Goal: Task Accomplishment & Management: Use online tool/utility

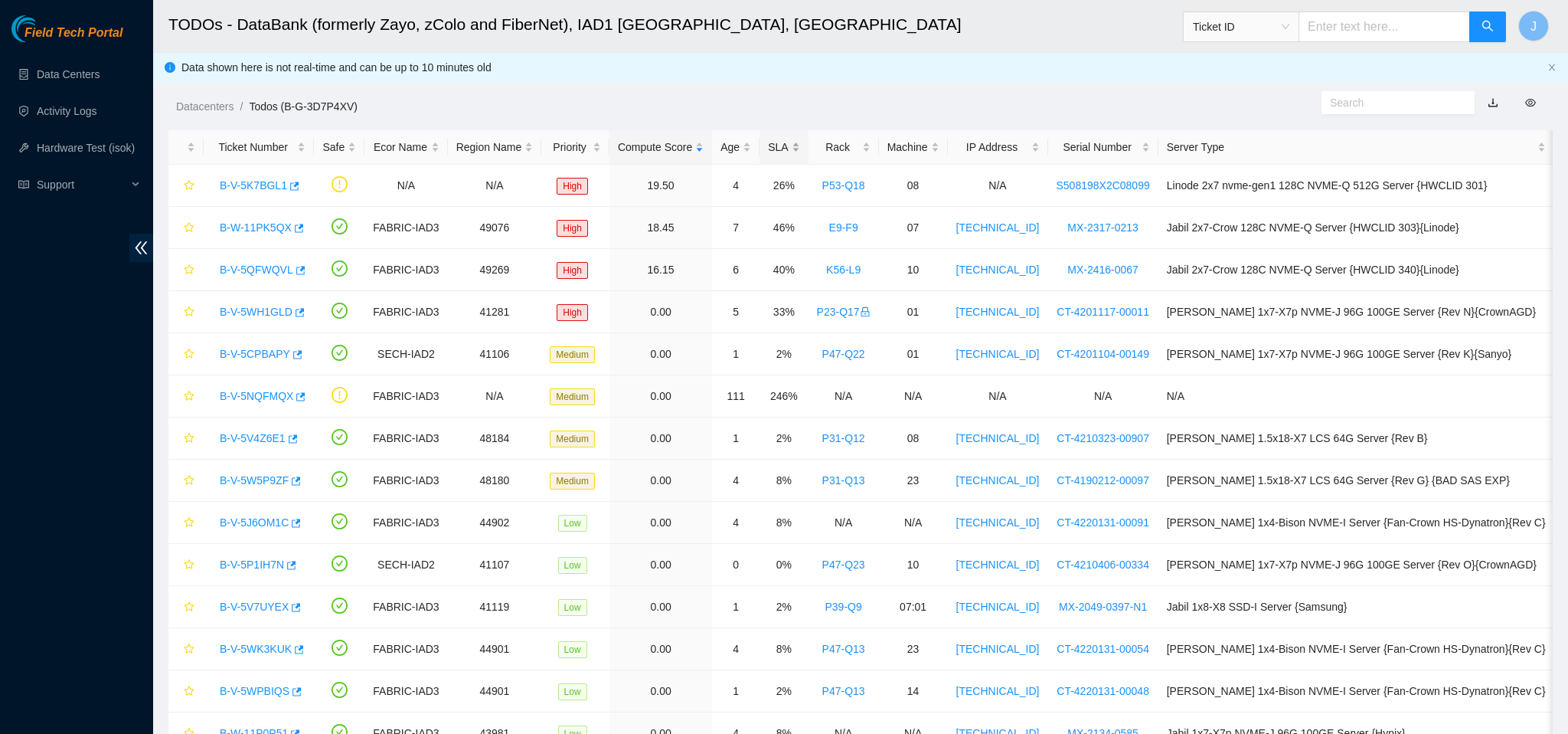
click at [799, 150] on div "SLA" at bounding box center [783, 147] width 31 height 17
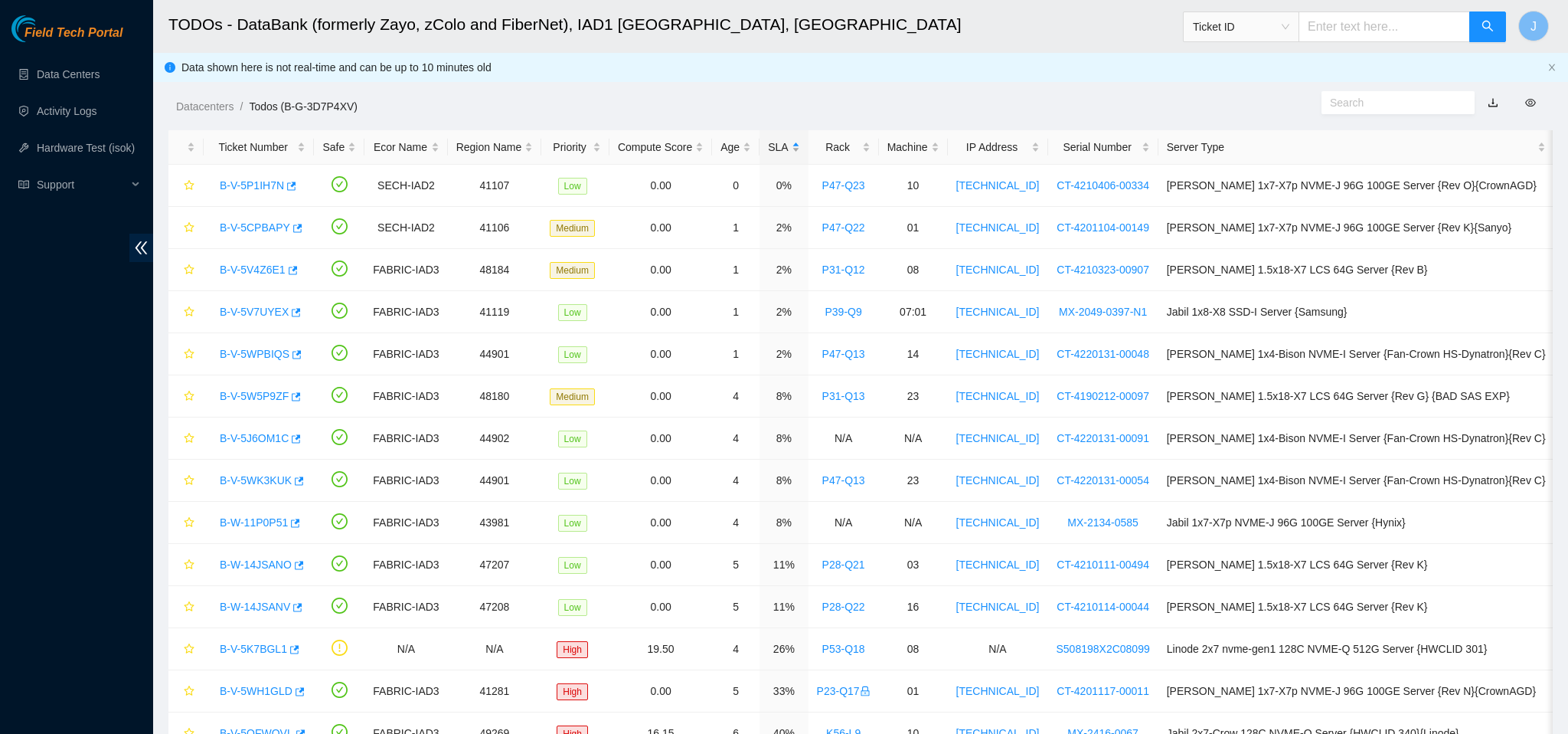
click at [799, 150] on div "SLA" at bounding box center [783, 147] width 31 height 17
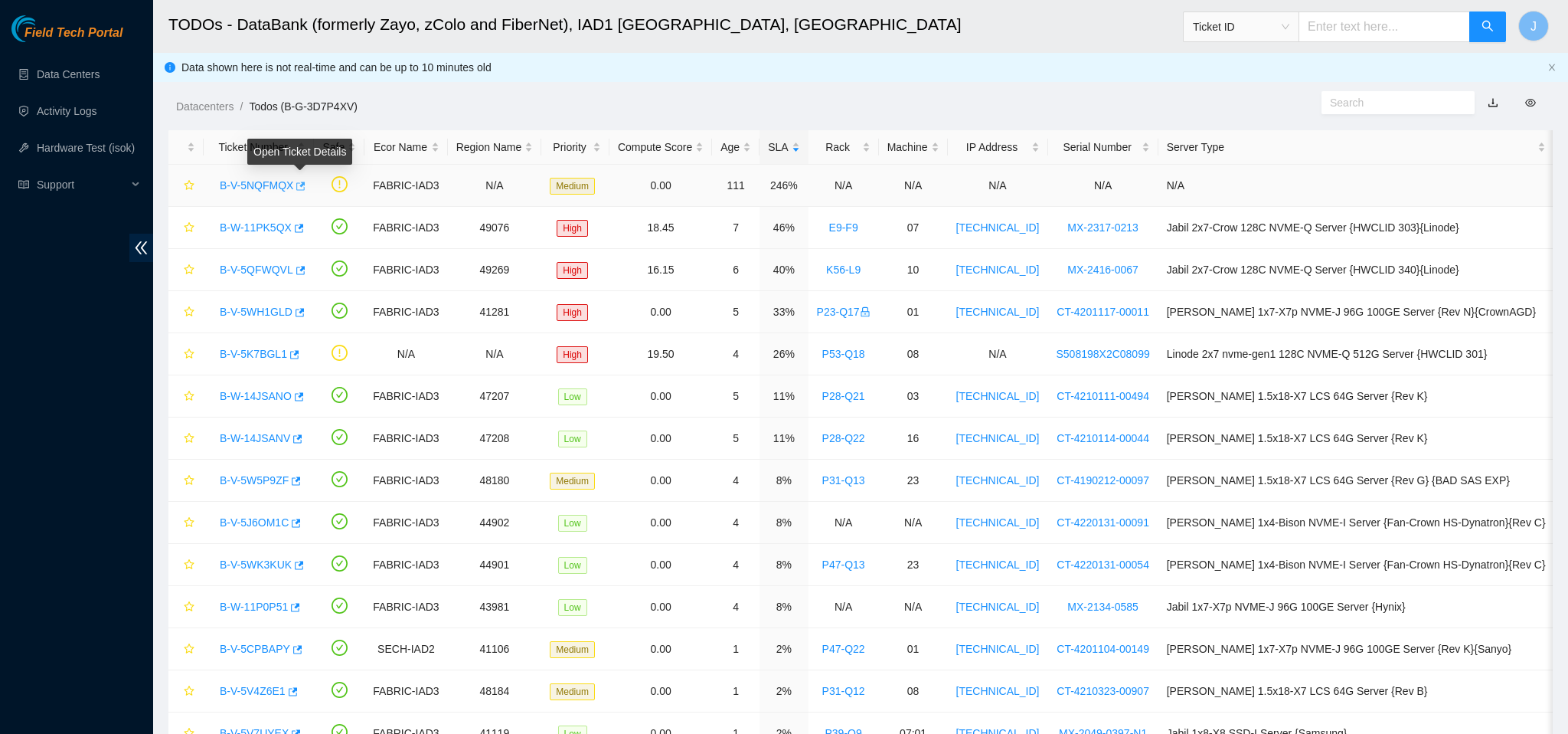
click at [304, 187] on icon "button" at bounding box center [299, 186] width 10 height 10
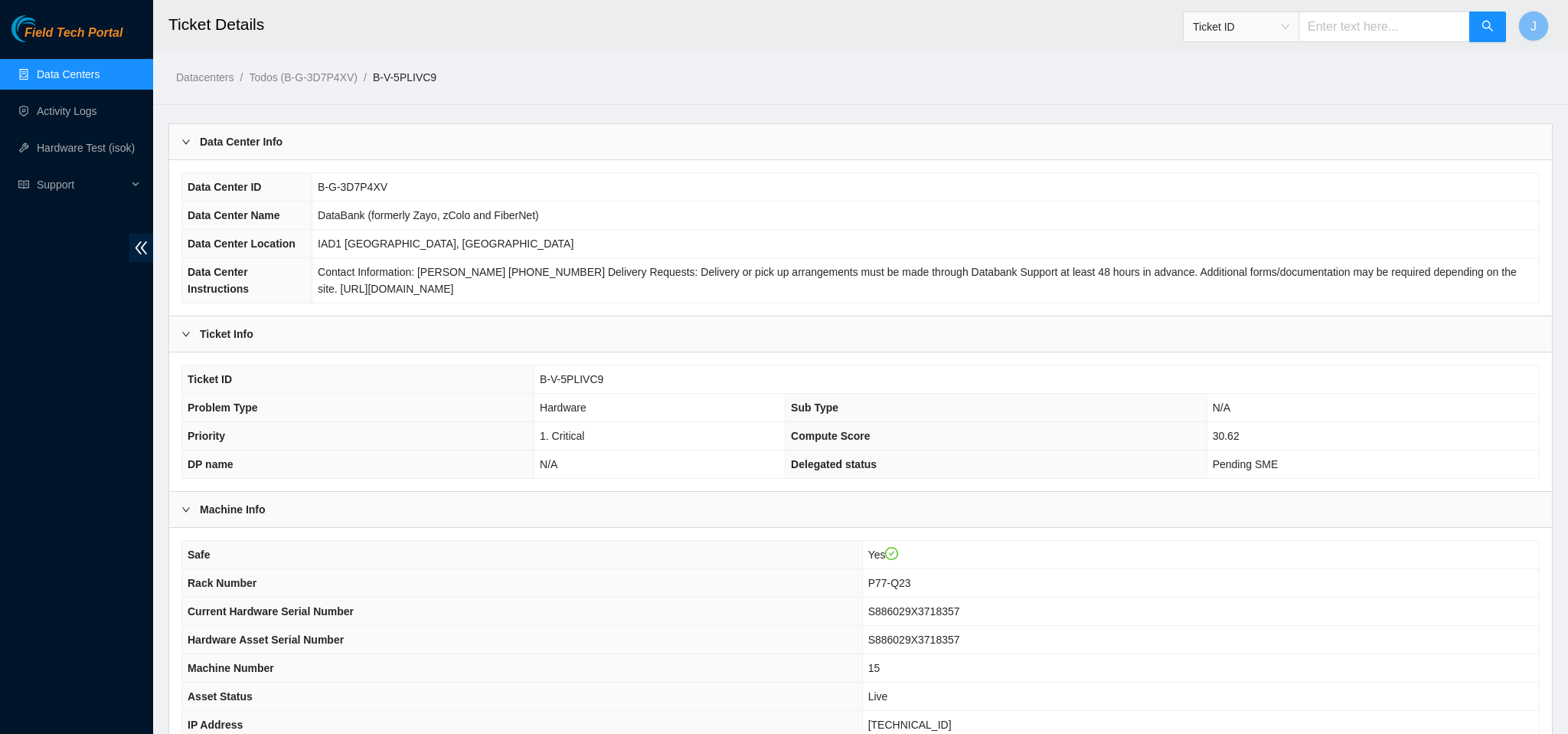
scroll to position [247, 0]
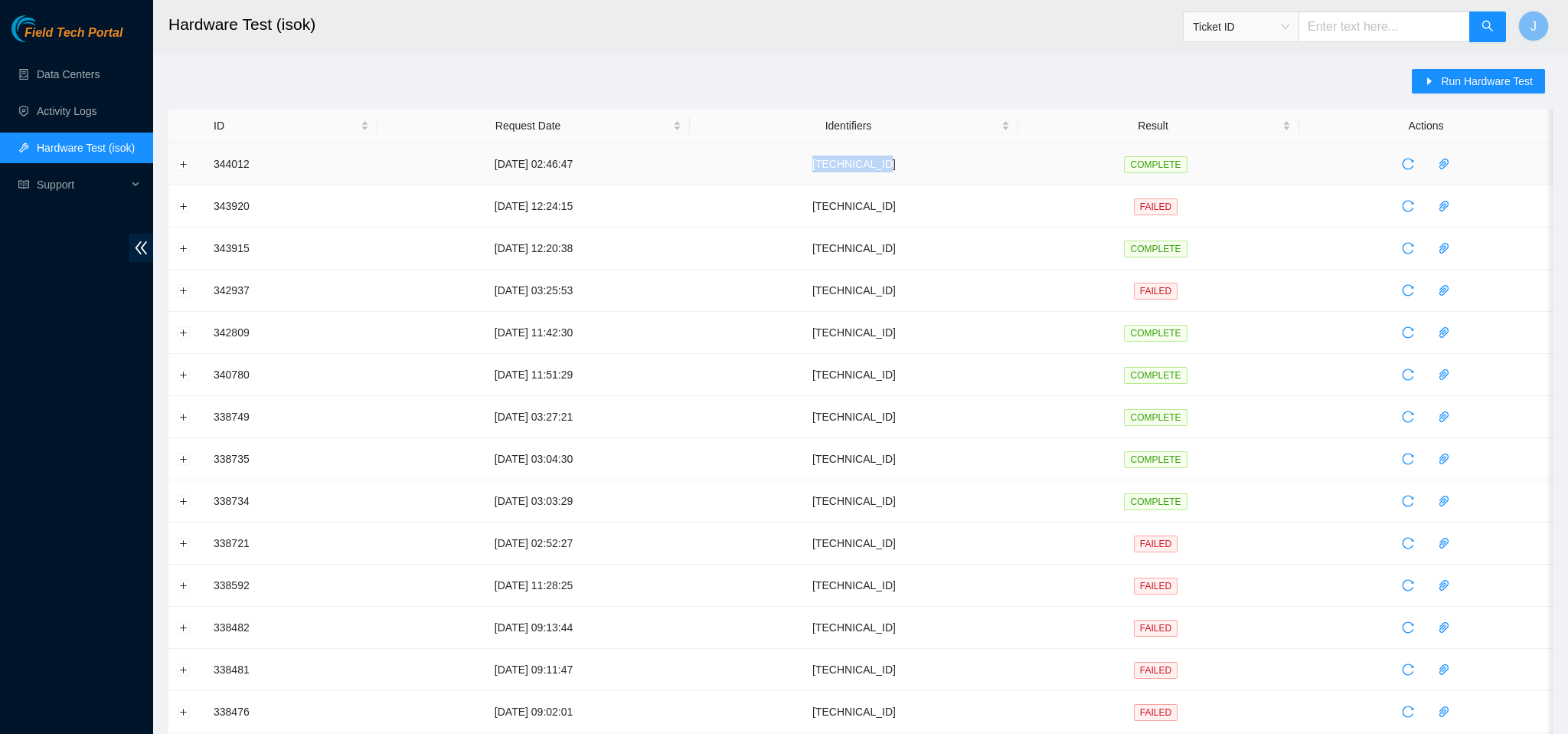
drag, startPoint x: 954, startPoint y: 169, endPoint x: 875, endPoint y: 168, distance: 79.0
click at [875, 168] on td "[TECHNICAL_ID]" at bounding box center [854, 164] width 329 height 42
copy td "[TECHNICAL_ID]"
click at [1364, 26] on input "text" at bounding box center [1385, 27] width 171 height 31
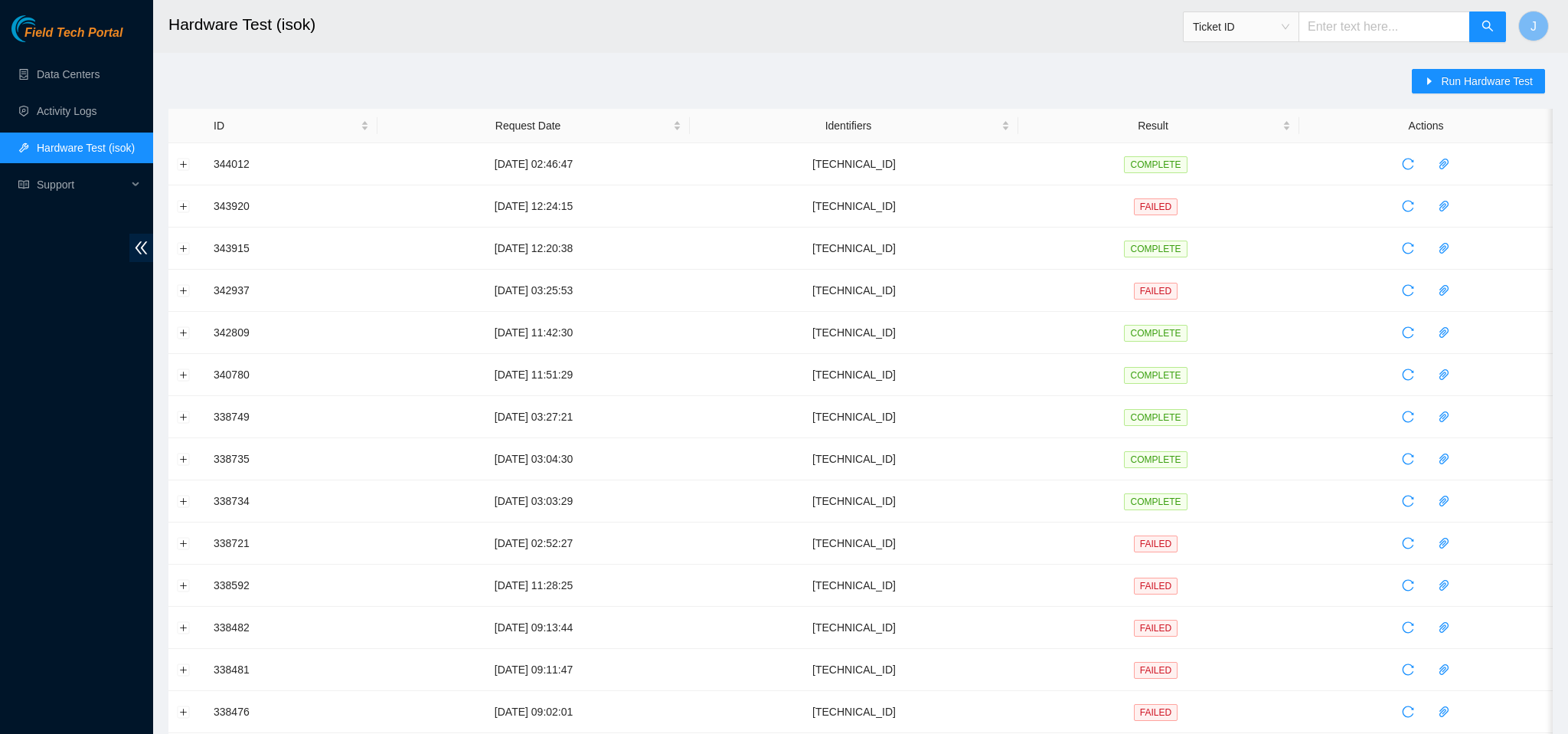
paste input "23.207.199.47"
type input "23.207.199.47"
click at [1505, 86] on span "Run Hardware Test" at bounding box center [1487, 81] width 92 height 17
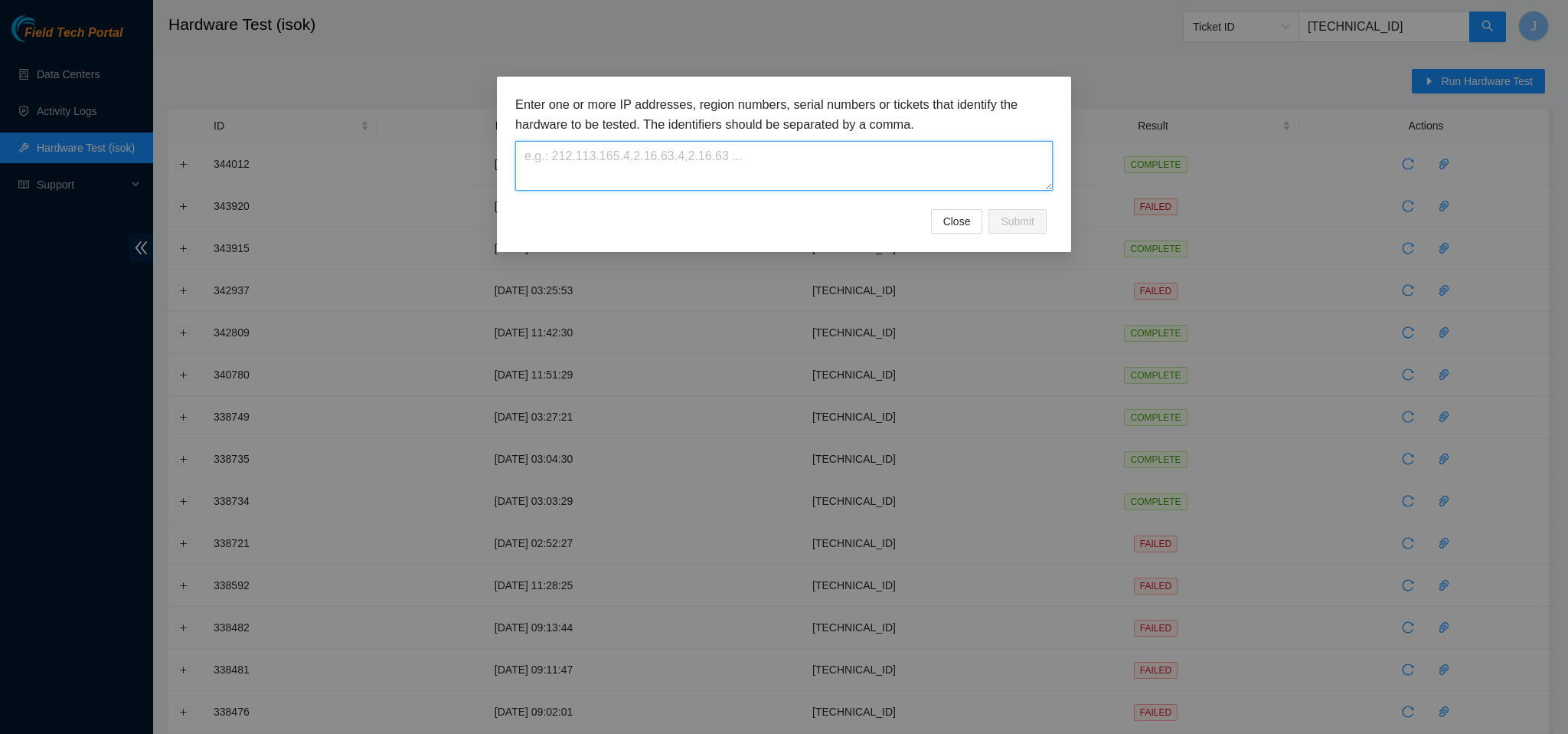
click at [856, 176] on textarea at bounding box center [784, 166] width 538 height 50
paste textarea "23.207.199.47"
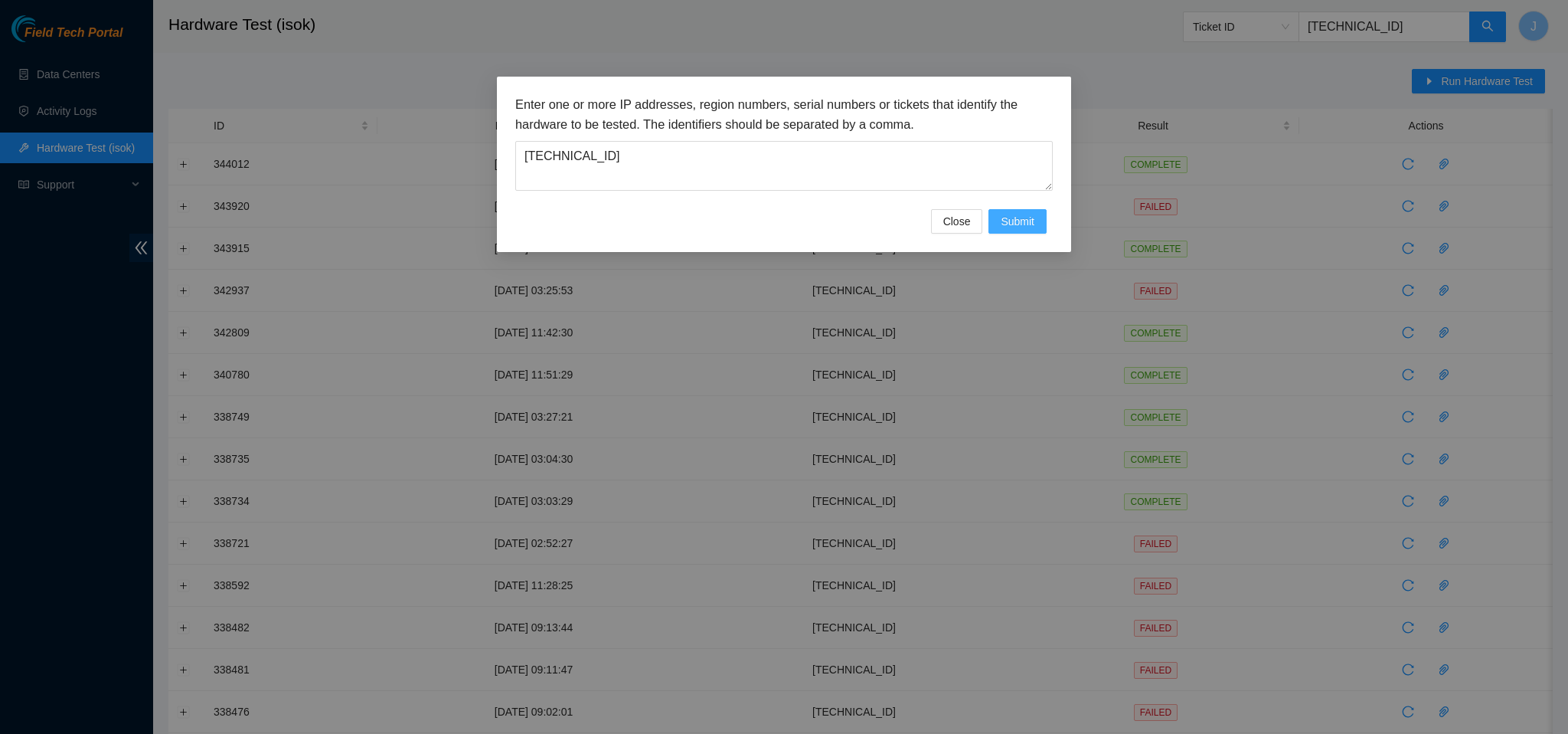
click at [1033, 220] on span "Submit" at bounding box center [1018, 221] width 34 height 17
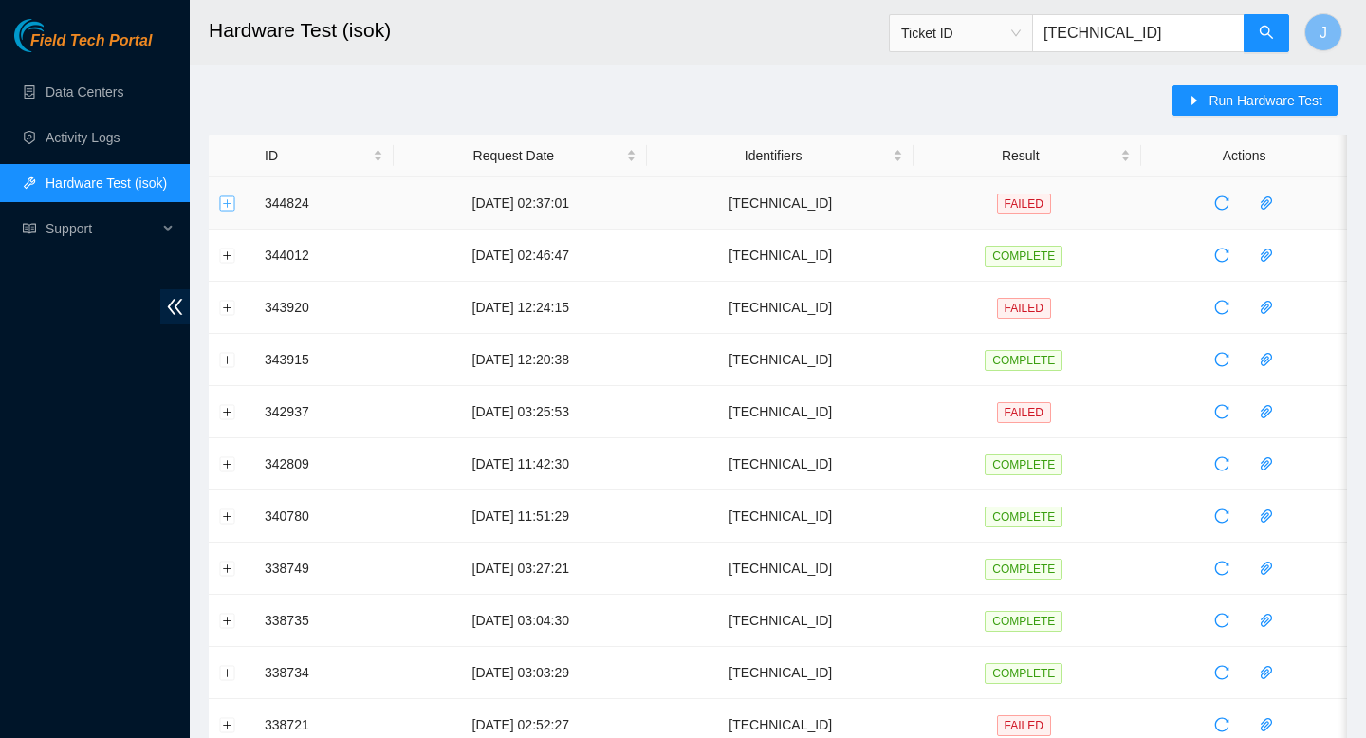
click at [226, 199] on button "Expand row" at bounding box center [227, 202] width 15 height 15
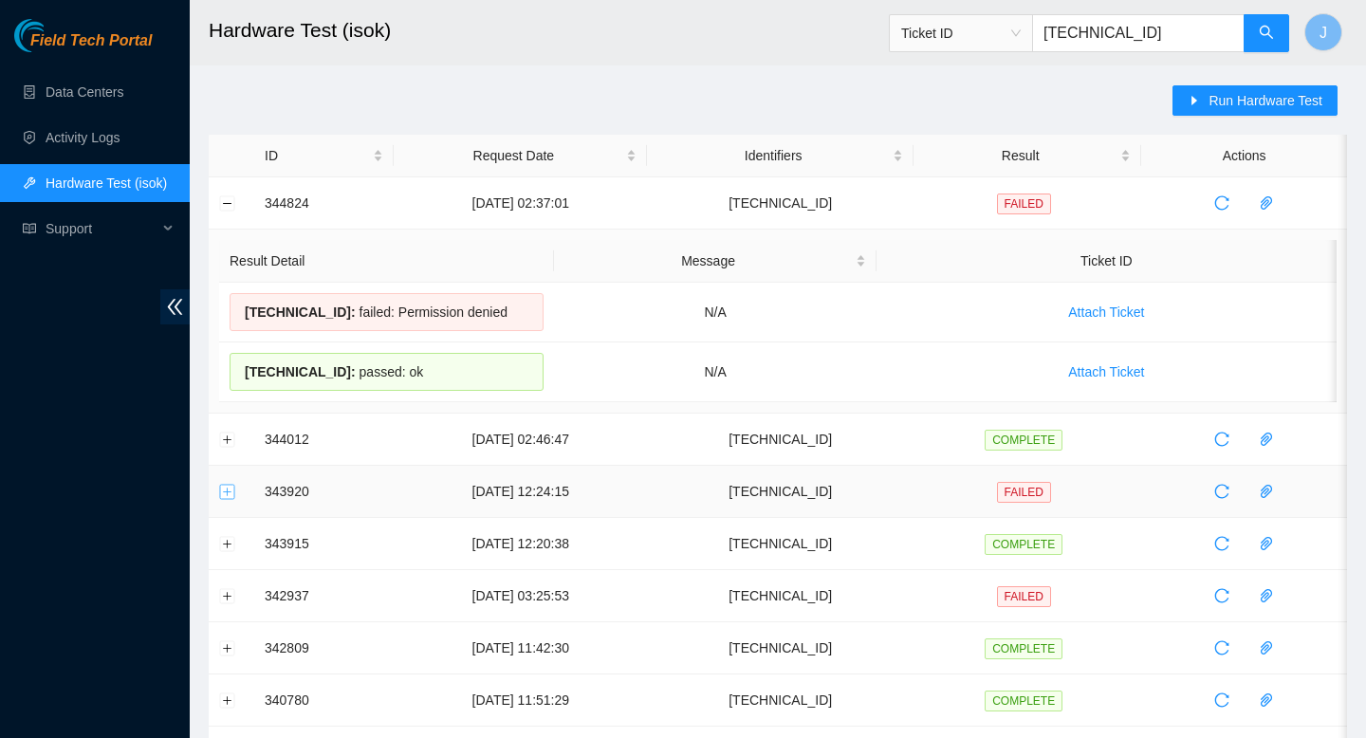
click at [230, 491] on button "Expand row" at bounding box center [227, 491] width 15 height 15
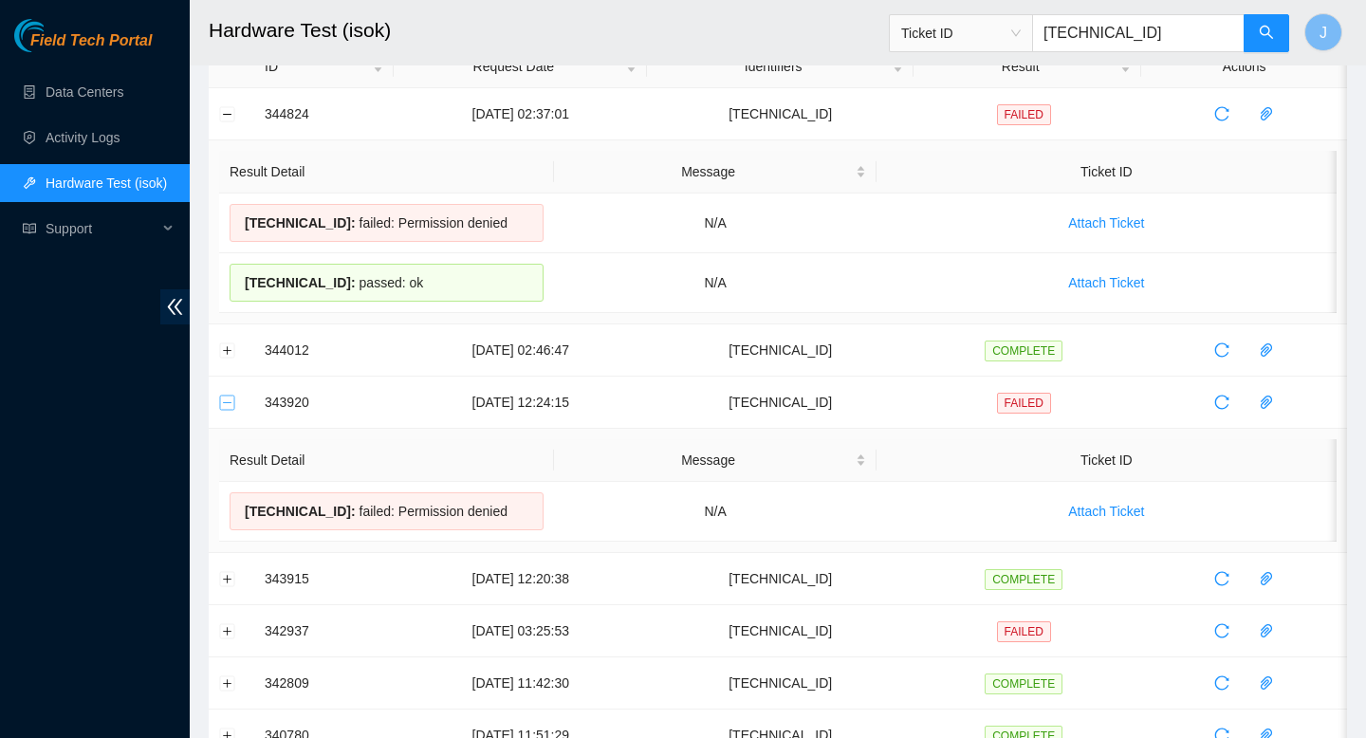
scroll to position [91, 0]
click at [224, 580] on button "Expand row" at bounding box center [227, 576] width 15 height 15
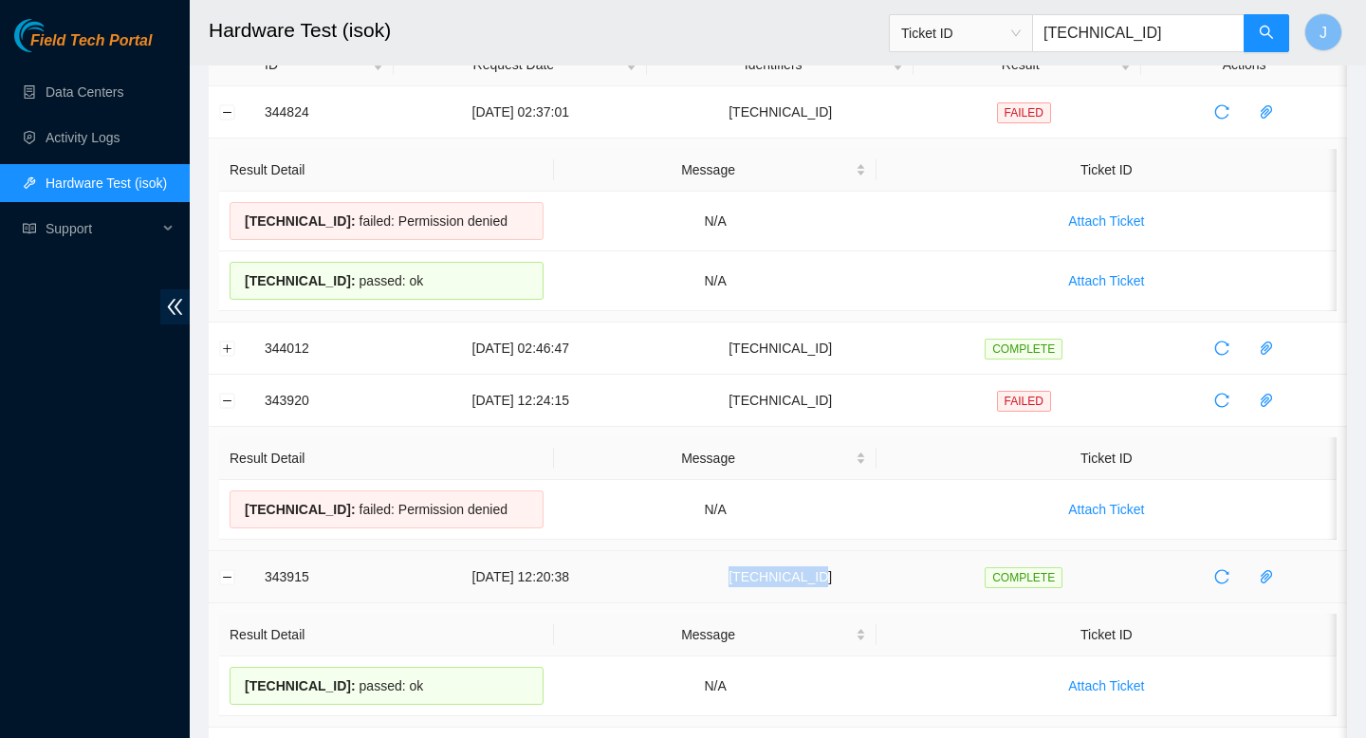
drag, startPoint x: 890, startPoint y: 579, endPoint x: 720, endPoint y: 578, distance: 169.8
click at [720, 578] on td "23.55.171.137" at bounding box center [780, 577] width 267 height 52
copy td "23.55.171.137"
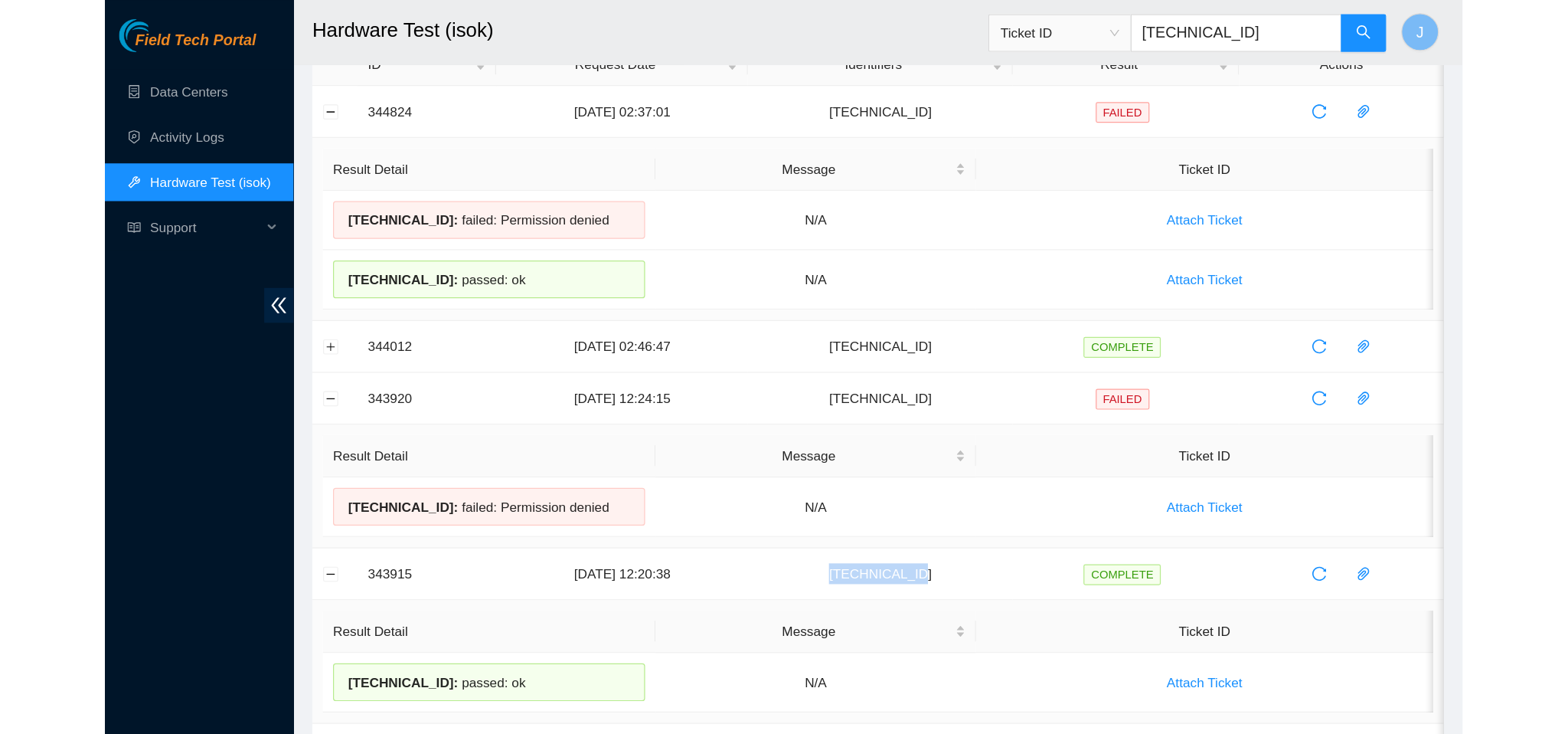
scroll to position [0, 0]
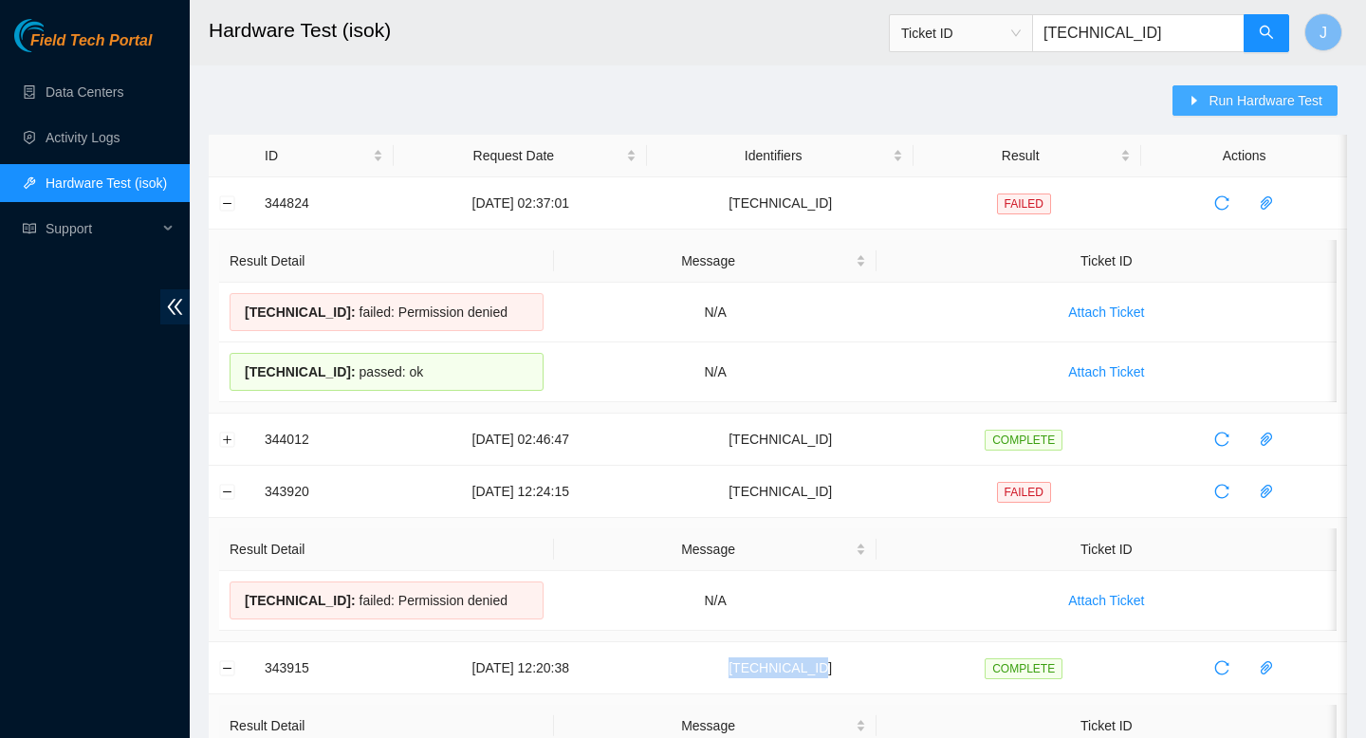
click at [1269, 88] on button "Run Hardware Test" at bounding box center [1254, 100] width 165 height 30
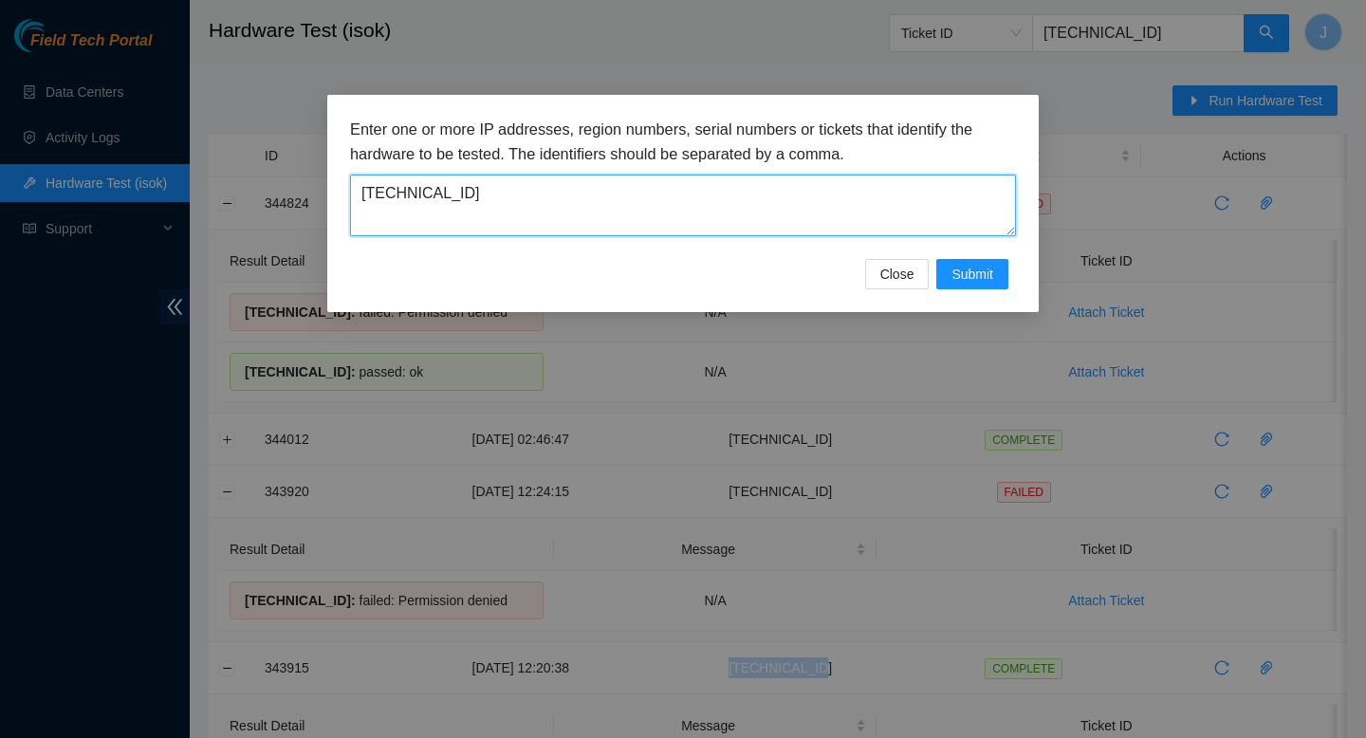
click at [764, 200] on textarea "23.207.199.47" at bounding box center [683, 206] width 666 height 62
paste textarea "55.171.13"
type textarea "23.55.171.137"
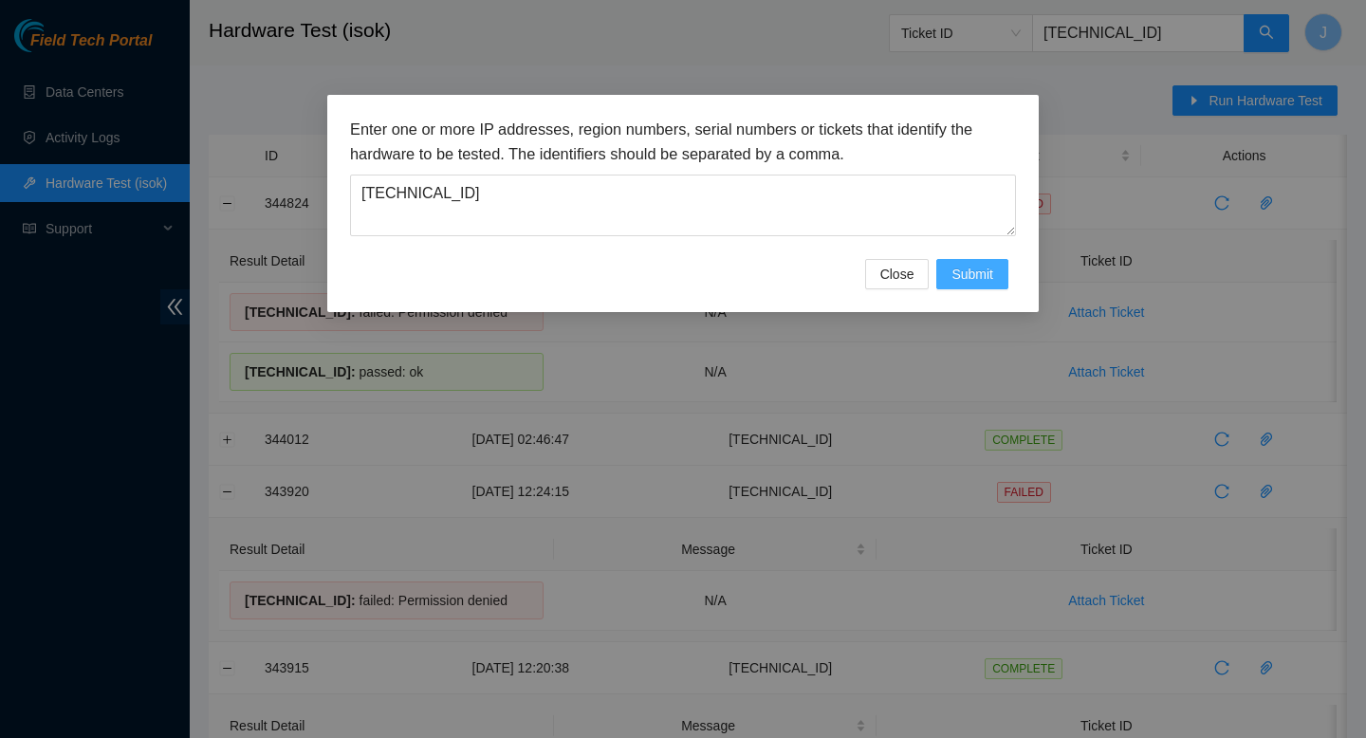
click at [983, 276] on span "Submit" at bounding box center [972, 274] width 42 height 21
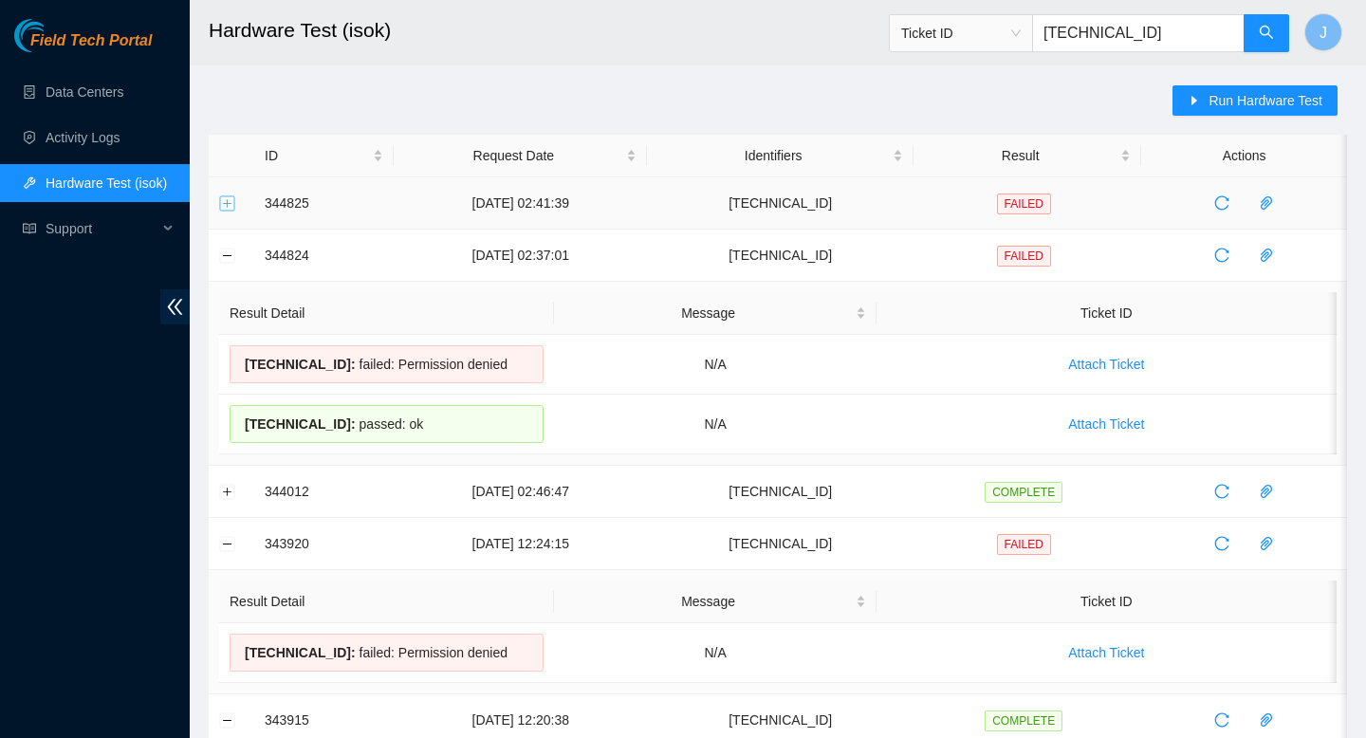
click at [225, 204] on button "Expand row" at bounding box center [227, 202] width 15 height 15
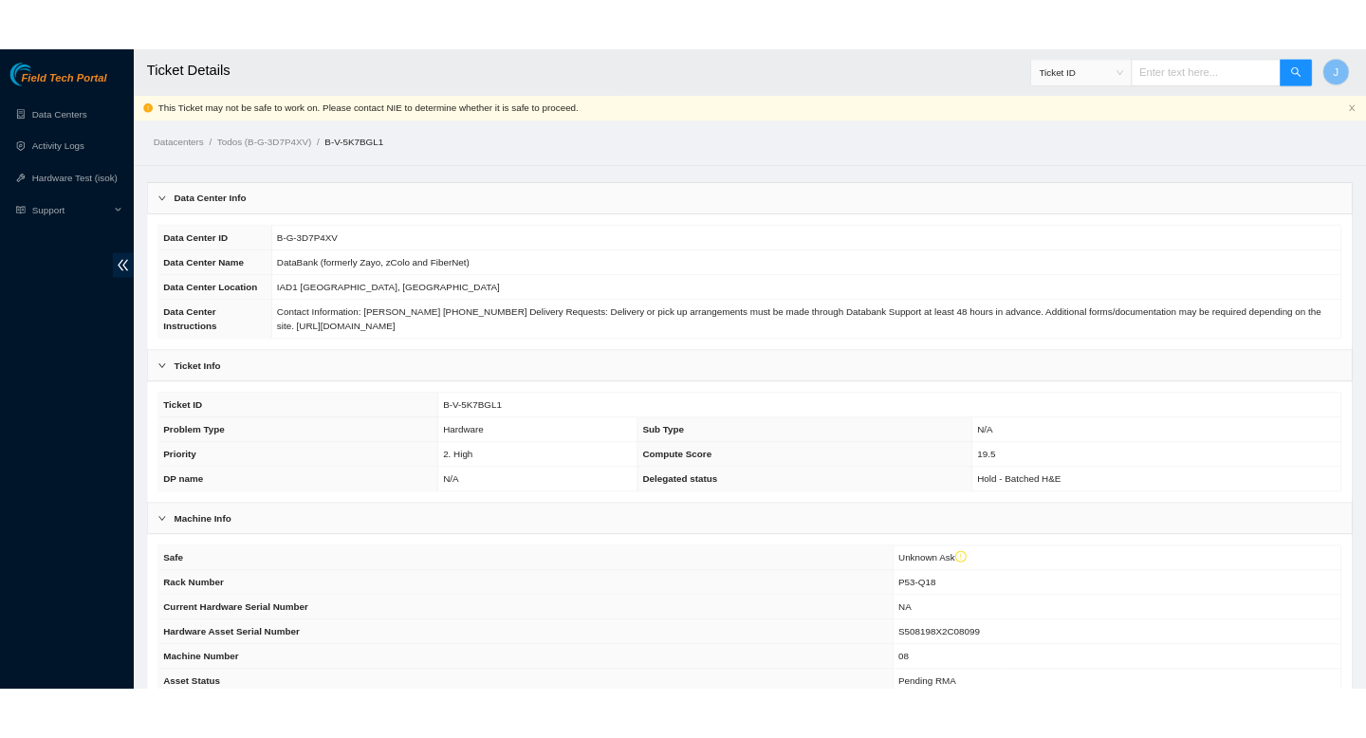
scroll to position [711, 0]
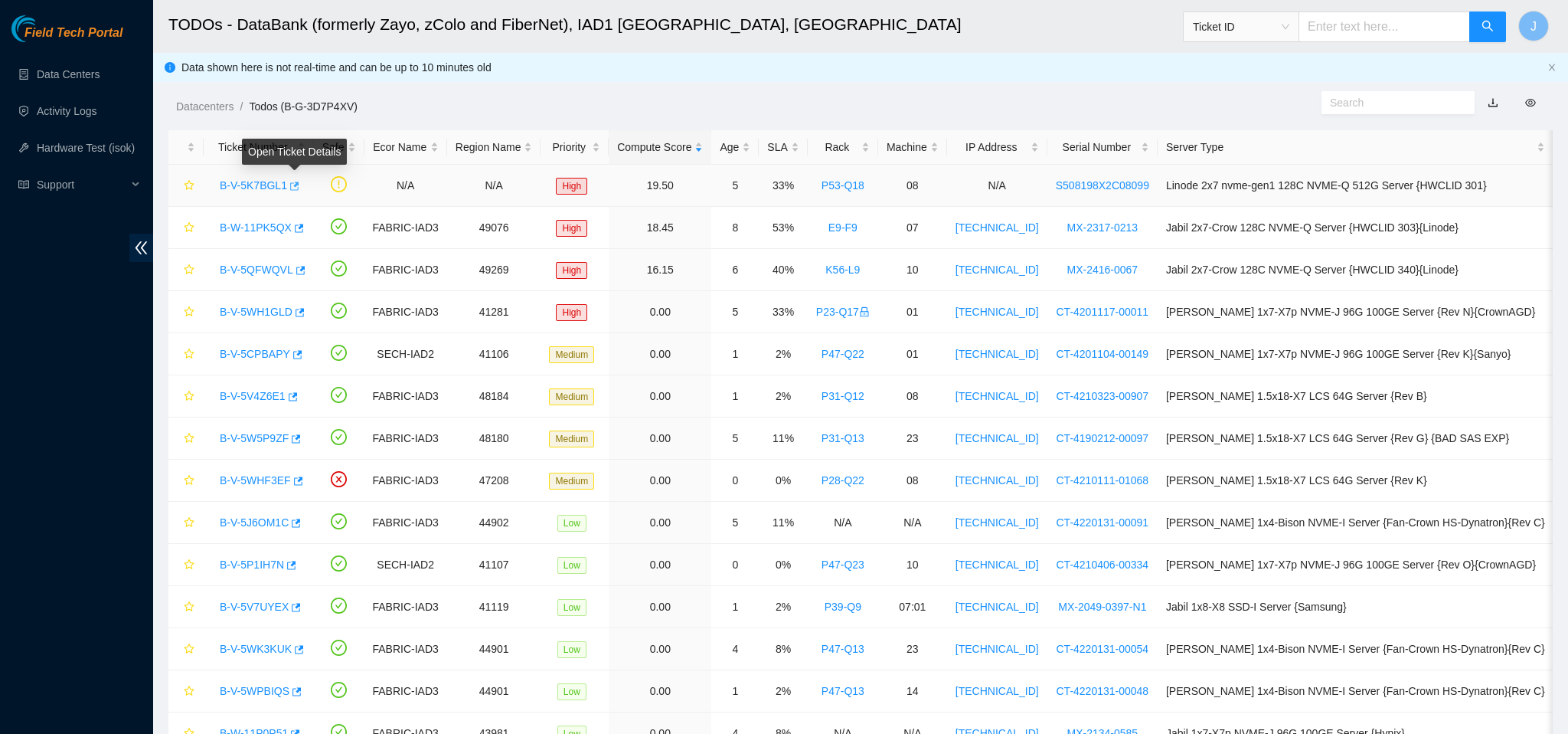
click at [299, 186] on icon "button" at bounding box center [293, 186] width 10 height 10
click at [799, 144] on div "SLA" at bounding box center [782, 147] width 31 height 17
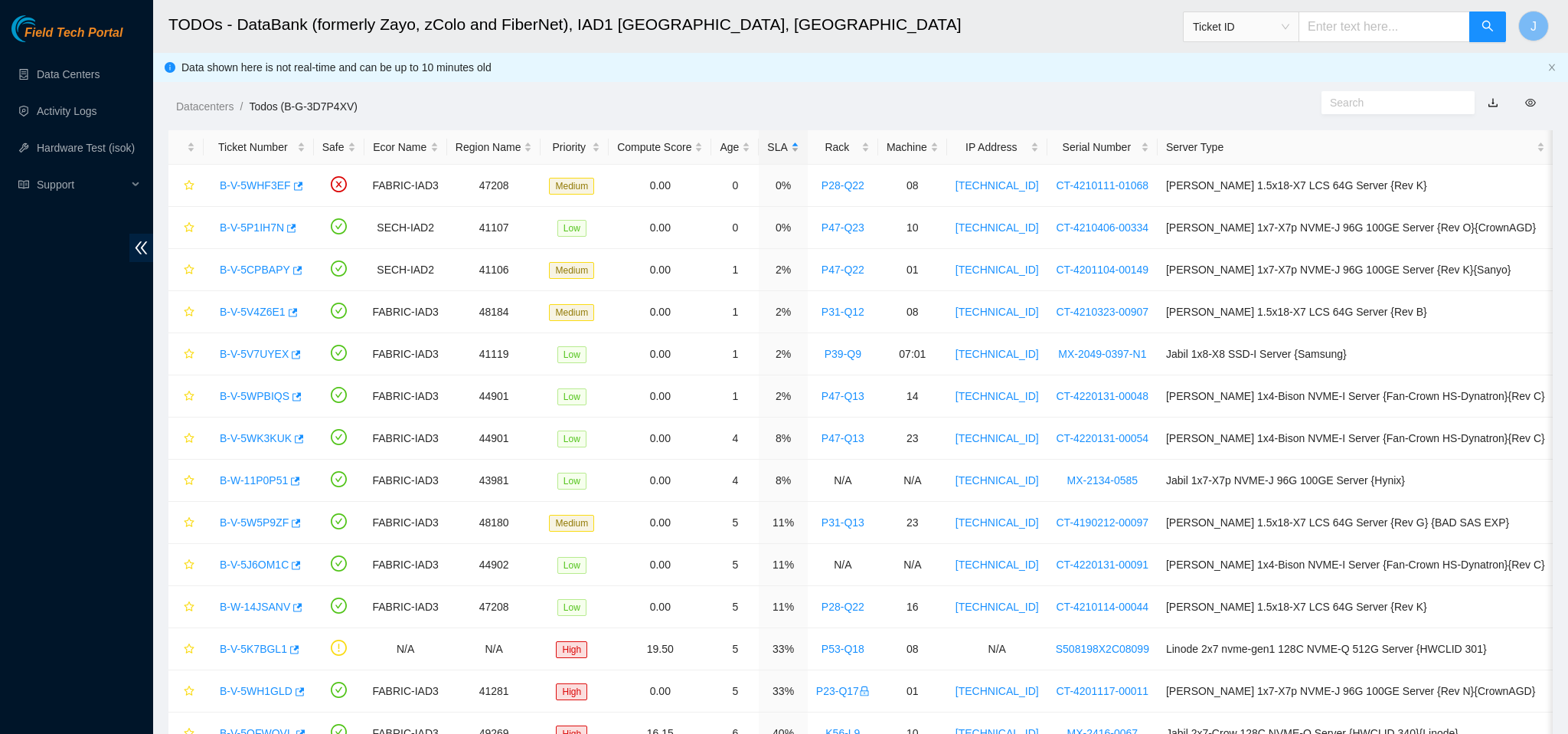
click at [799, 144] on div "SLA" at bounding box center [782, 147] width 31 height 17
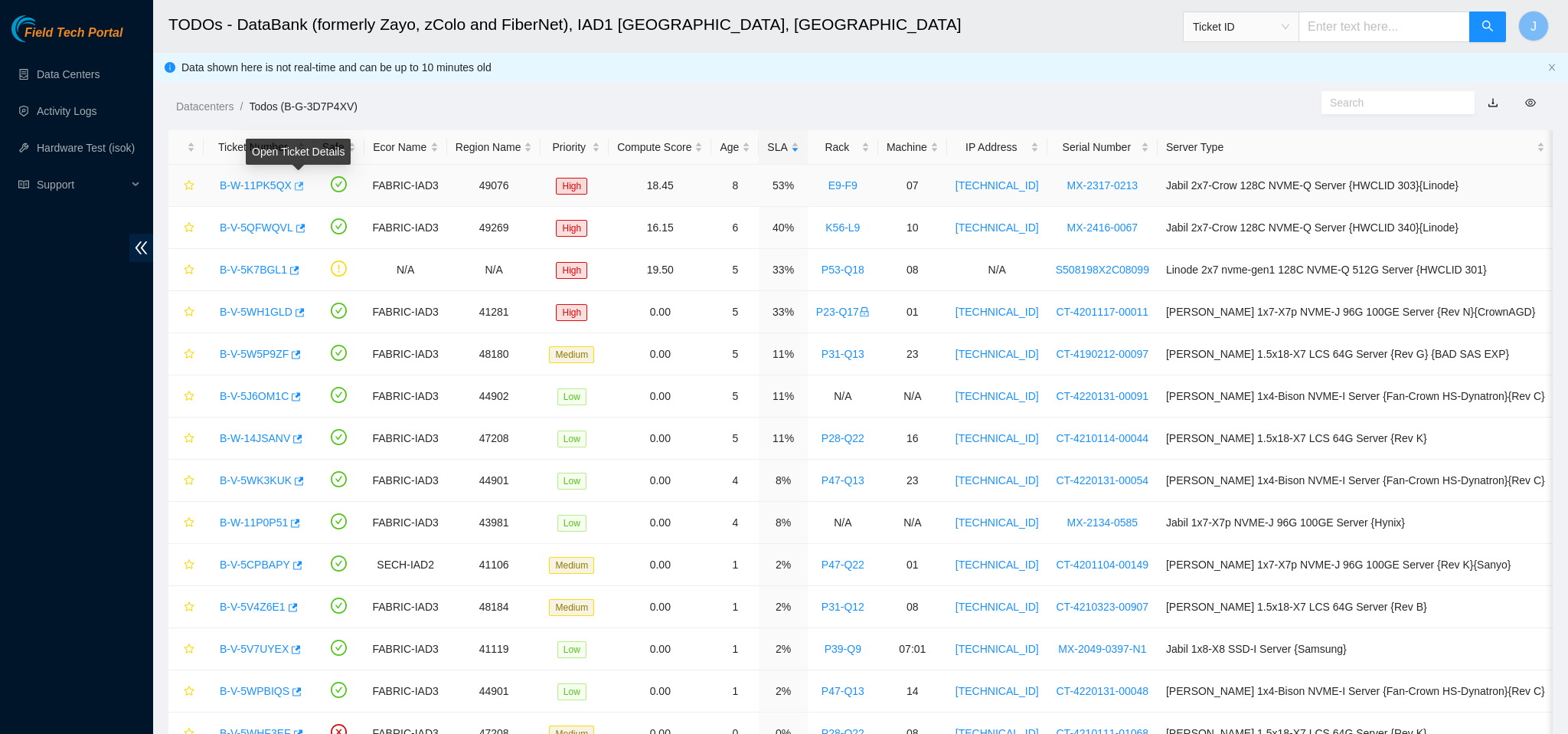
click at [301, 187] on icon "button" at bounding box center [297, 186] width 10 height 10
click at [304, 230] on icon "button" at bounding box center [299, 228] width 10 height 10
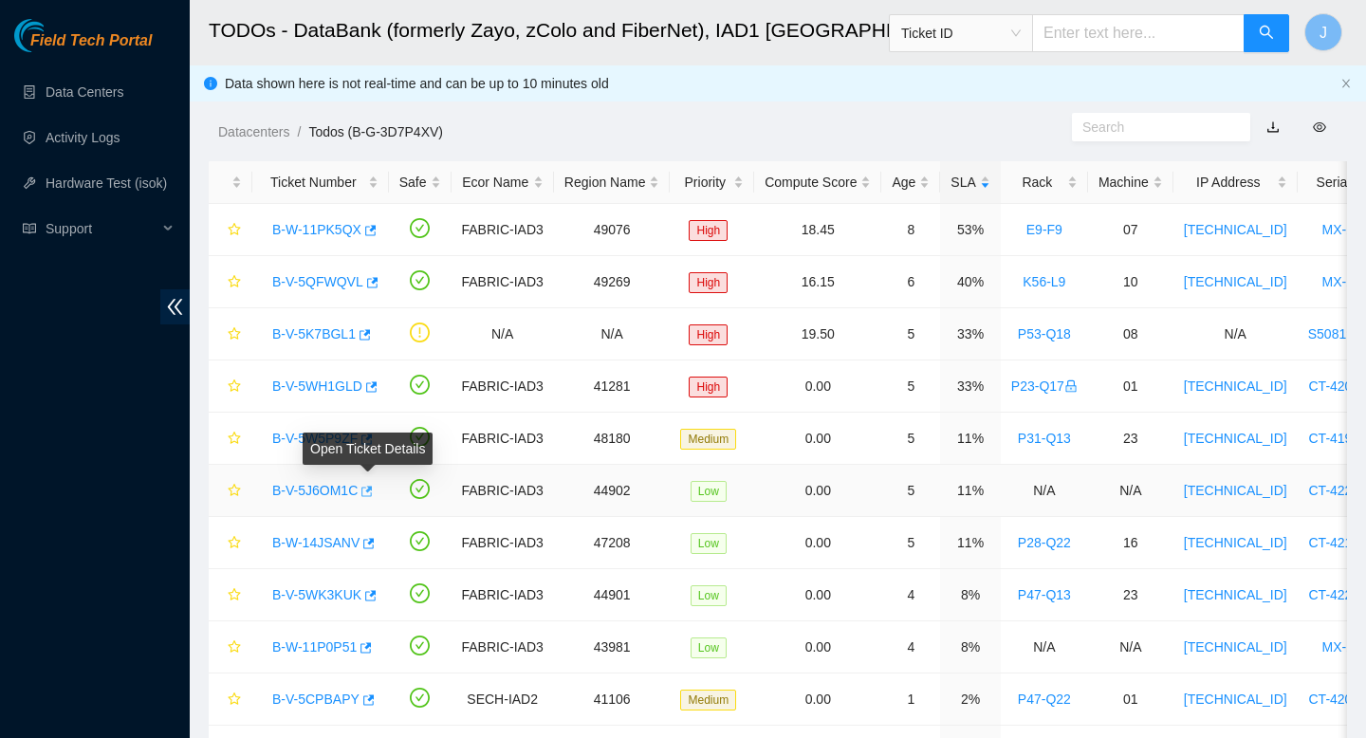
click at [372, 497] on icon "button" at bounding box center [365, 491] width 13 height 13
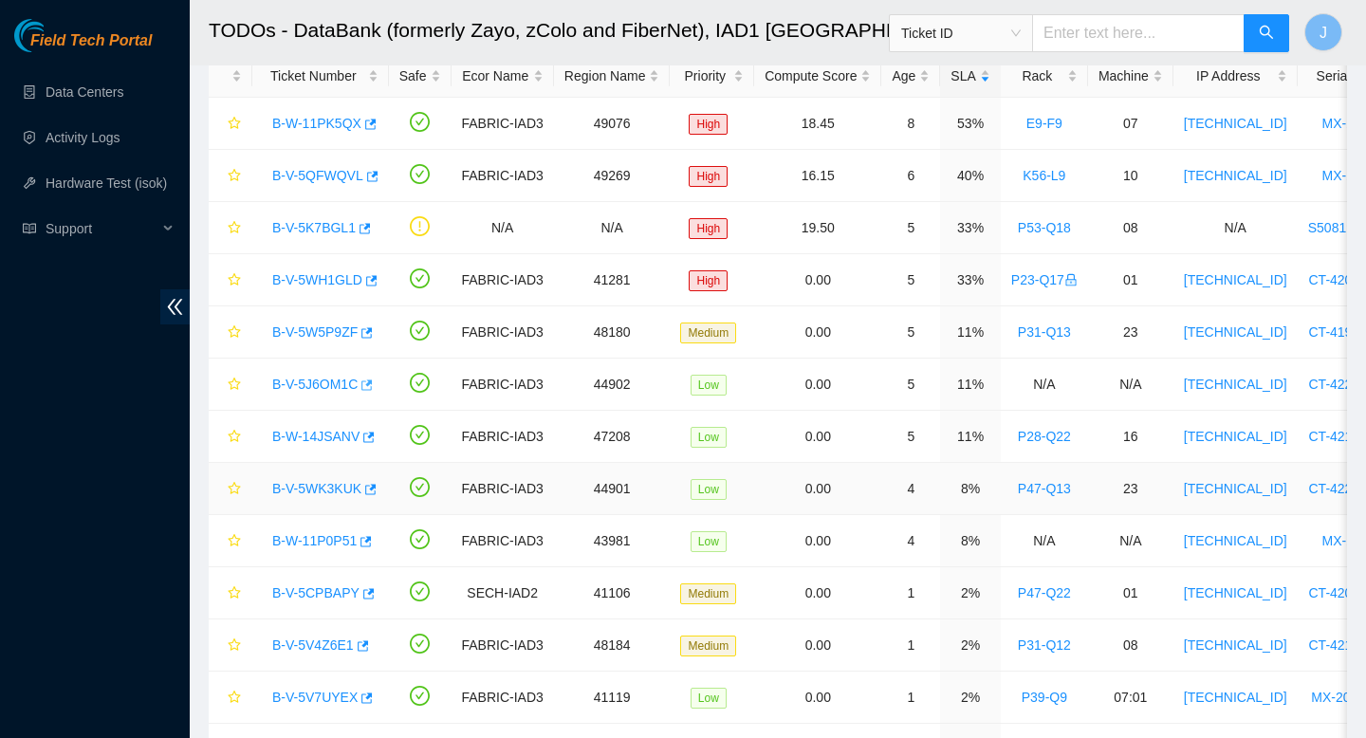
scroll to position [108, 0]
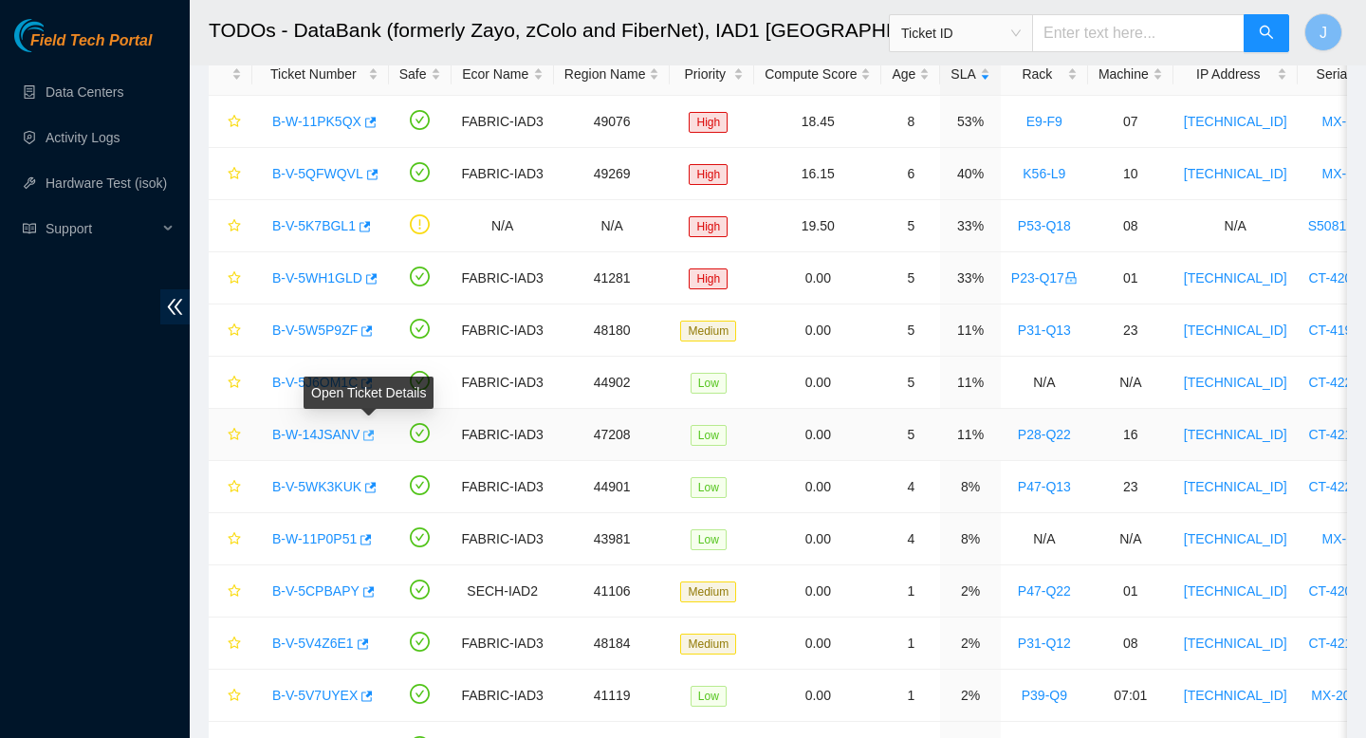
click at [374, 434] on icon "button" at bounding box center [368, 435] width 11 height 10
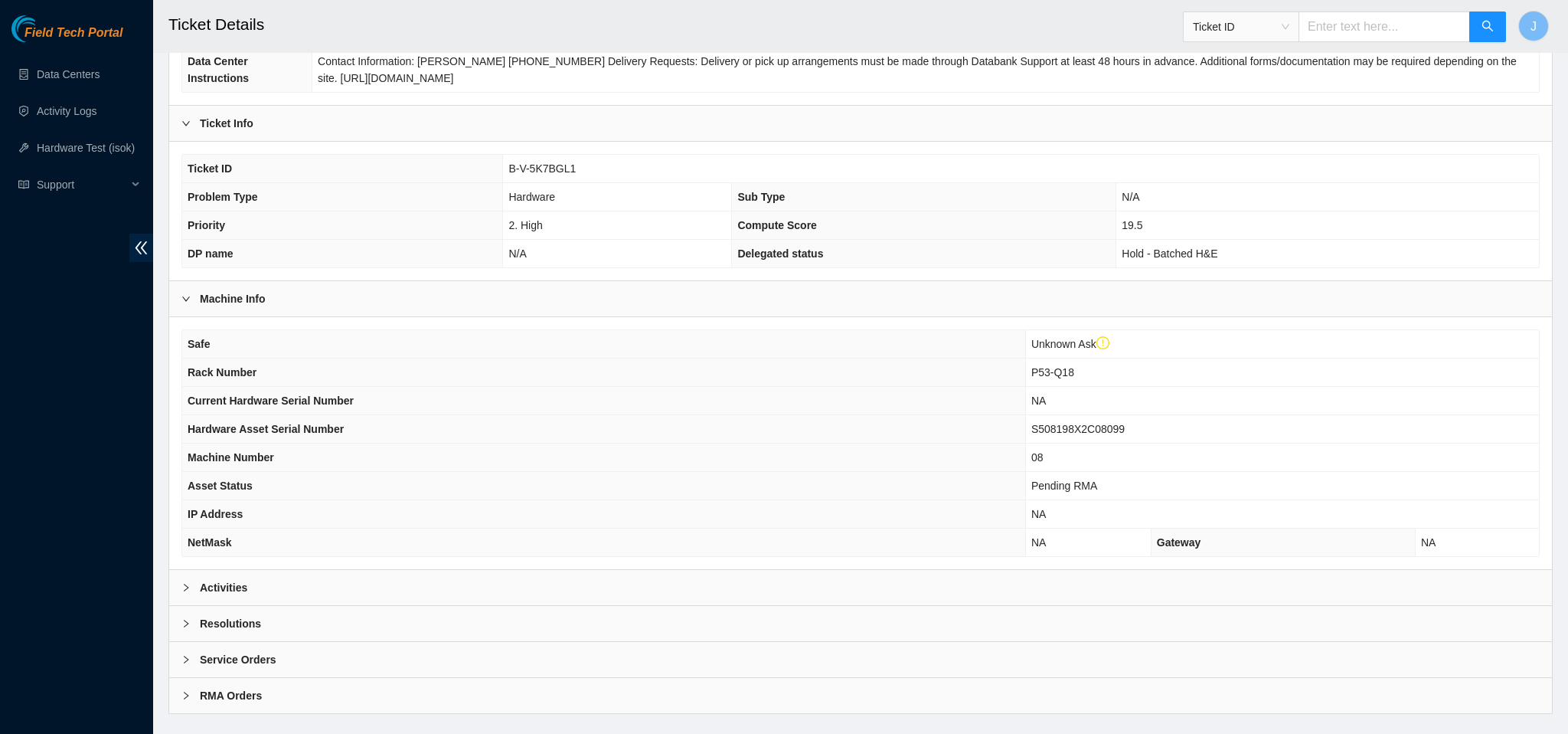
scroll to position [241, 0]
click at [601, 582] on div "Activities" at bounding box center [861, 587] width 1383 height 36
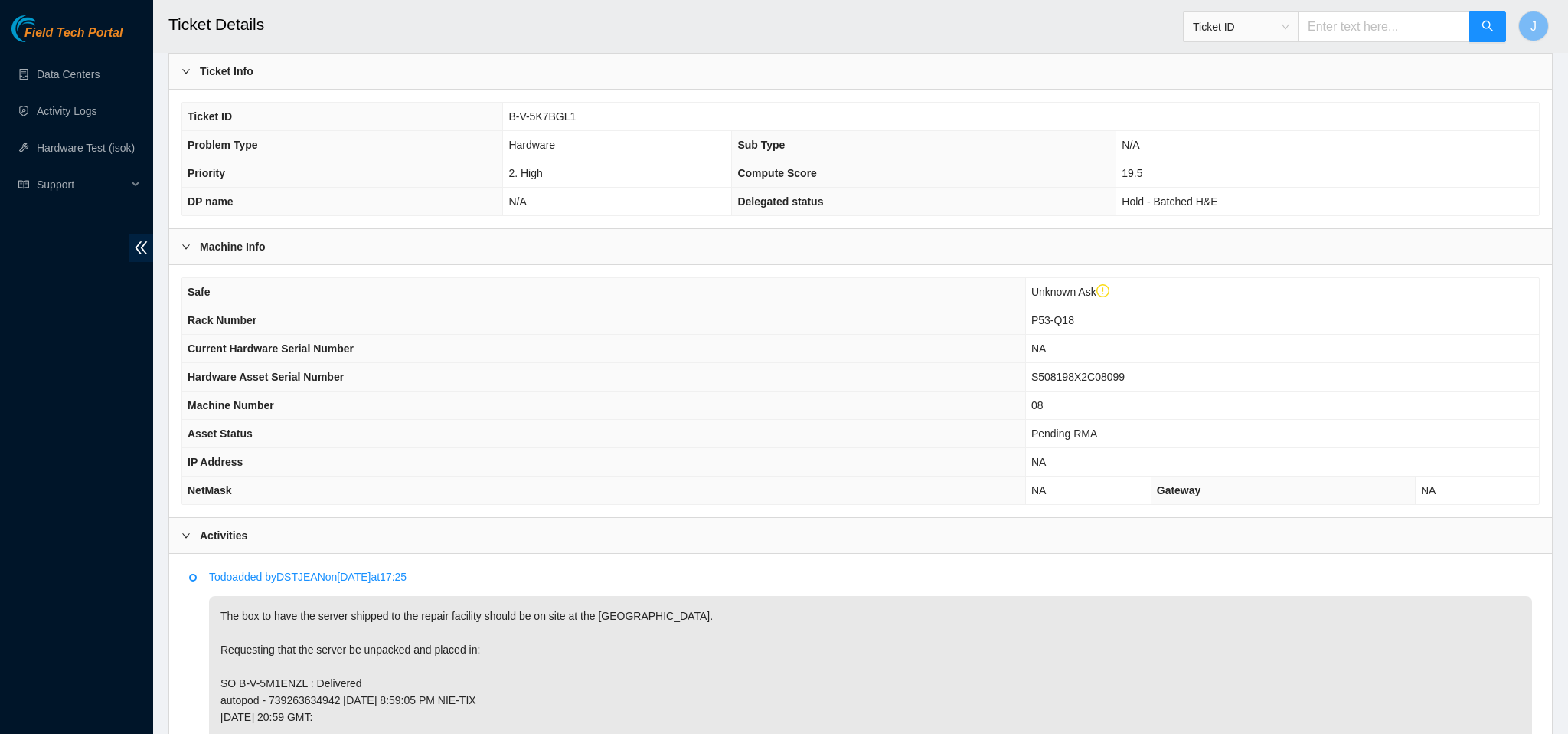
scroll to position [0, 0]
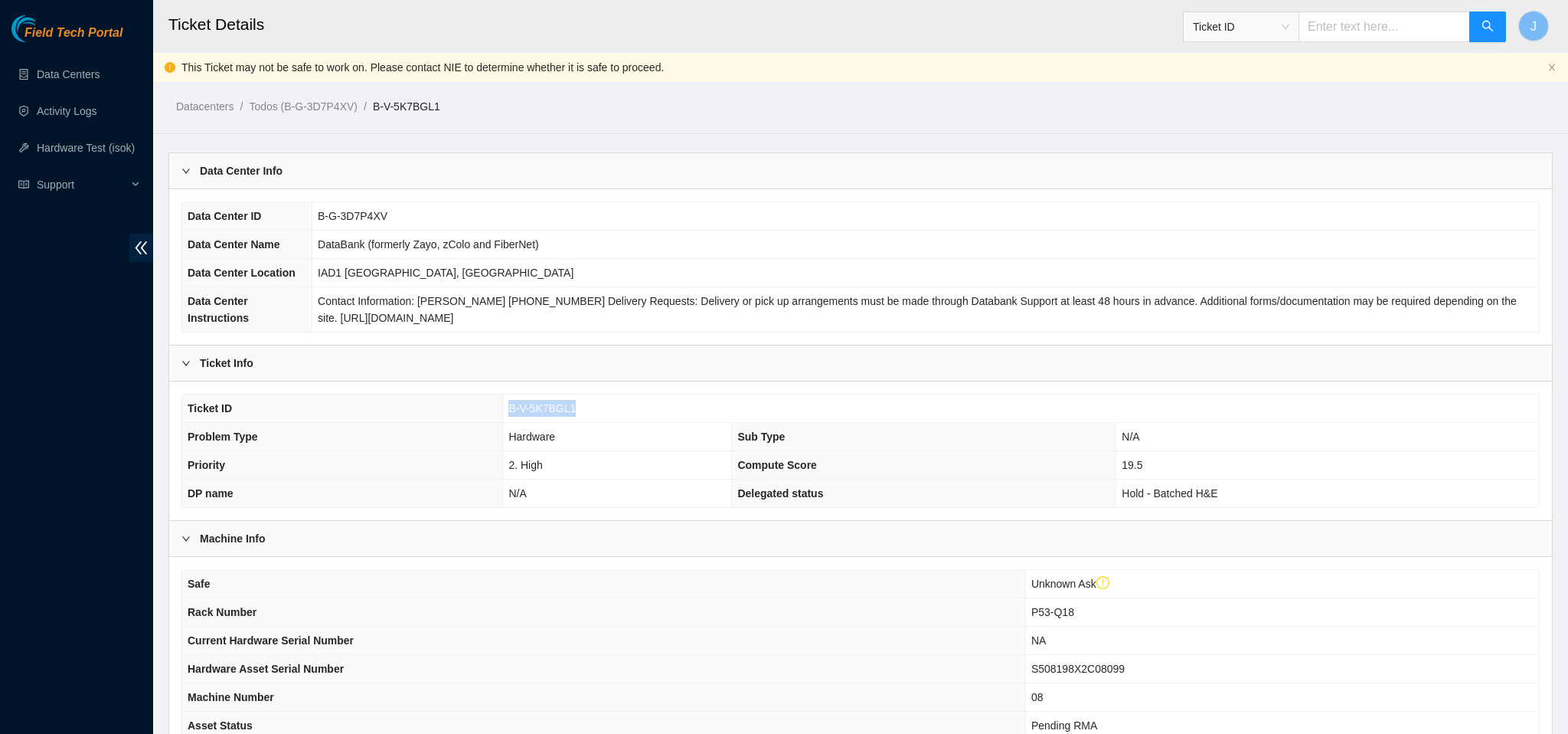
drag, startPoint x: 596, startPoint y: 409, endPoint x: 459, endPoint y: 411, distance: 137.0
click at [459, 411] on tr "Ticket ID B-V-5K7BGL1" at bounding box center [861, 408] width 1357 height 28
copy tr "B-V-5K7BGL1"
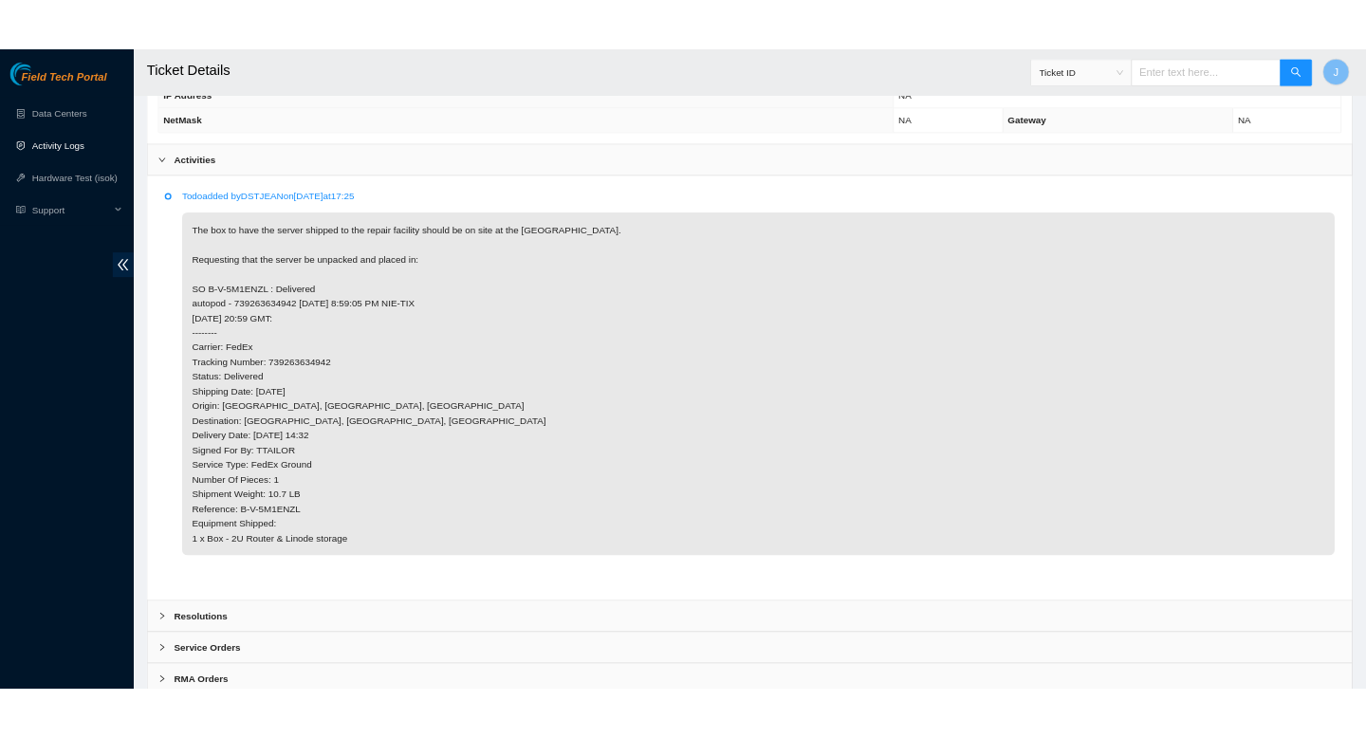
scroll to position [870, 0]
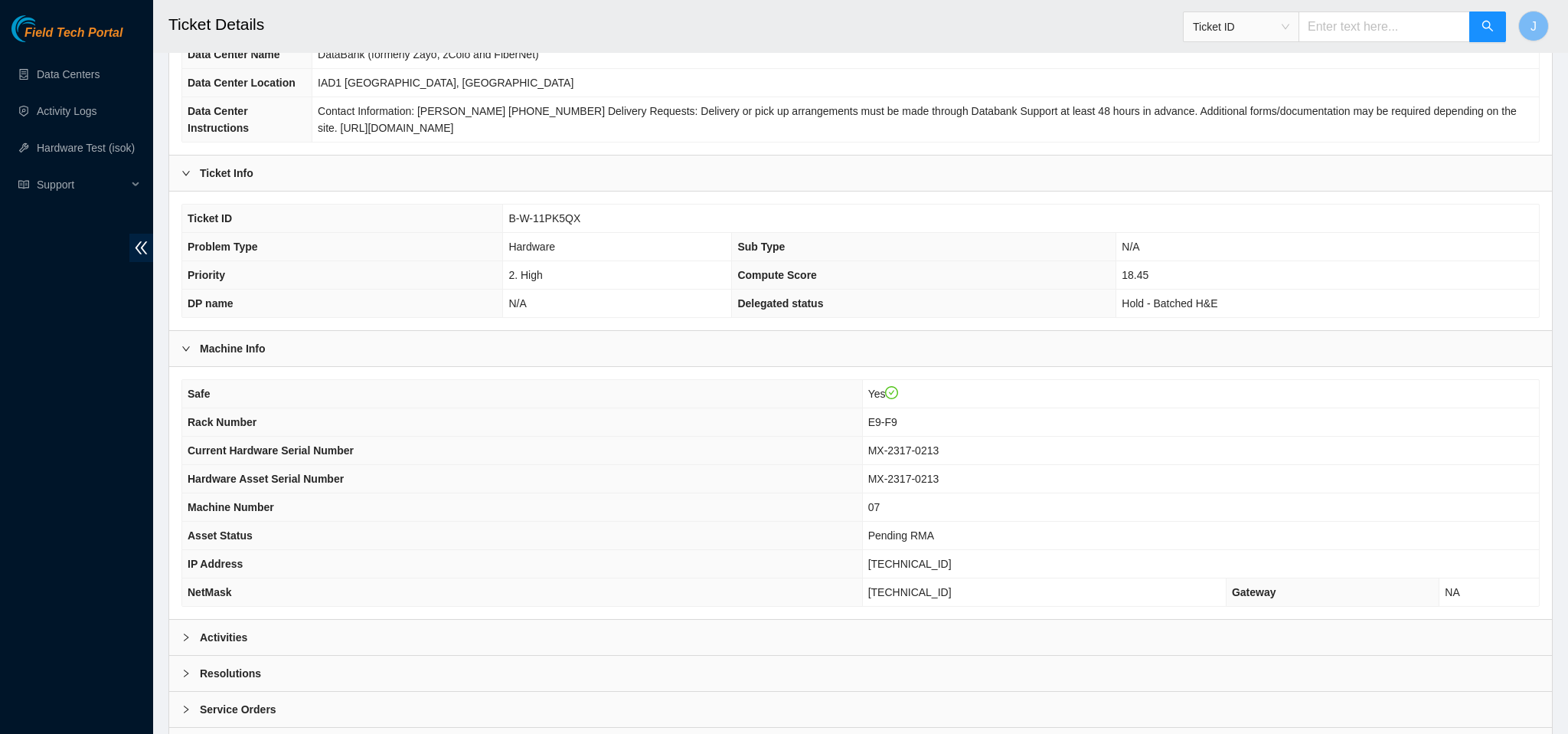
scroll to position [238, 0]
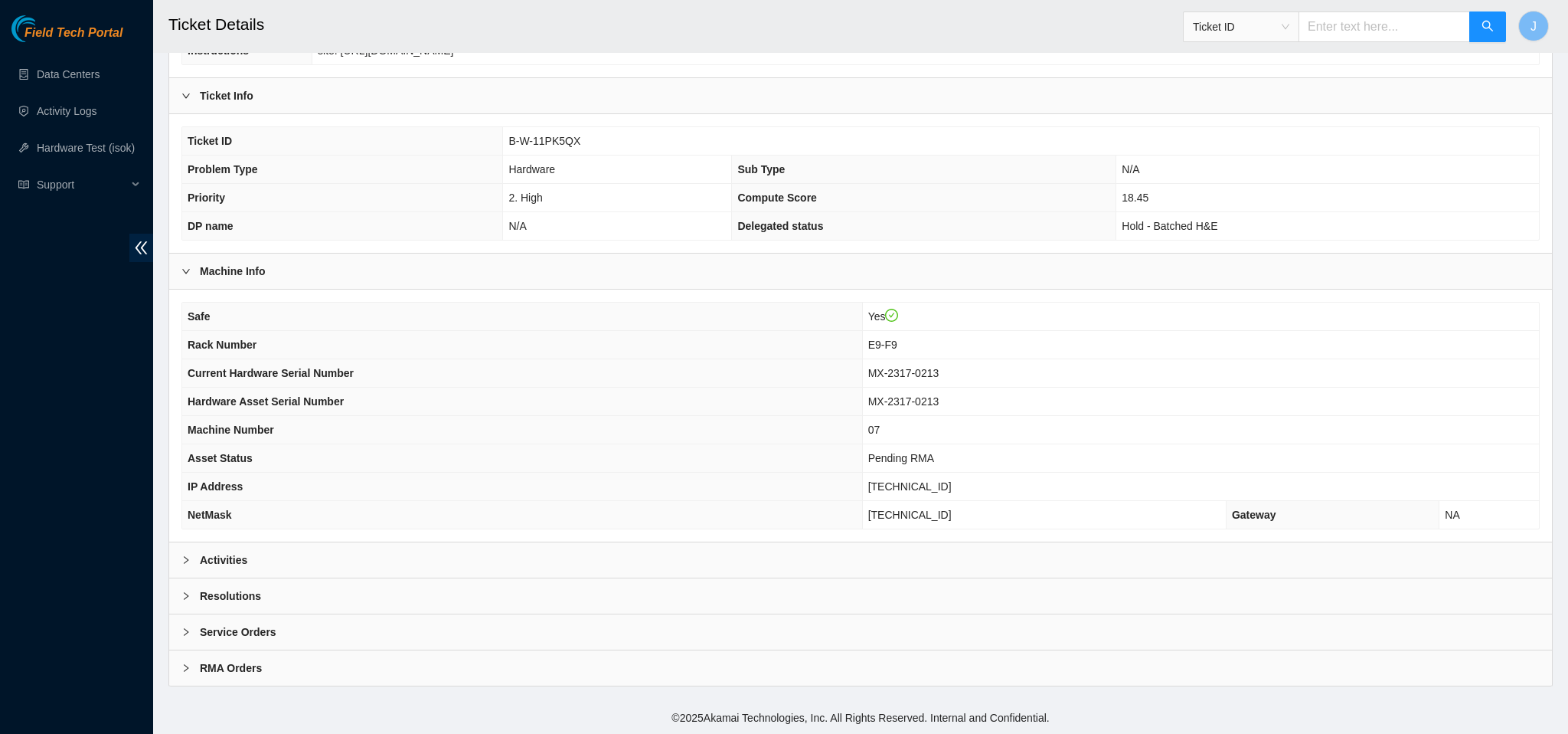
click at [609, 564] on div "Activities" at bounding box center [861, 560] width 1383 height 36
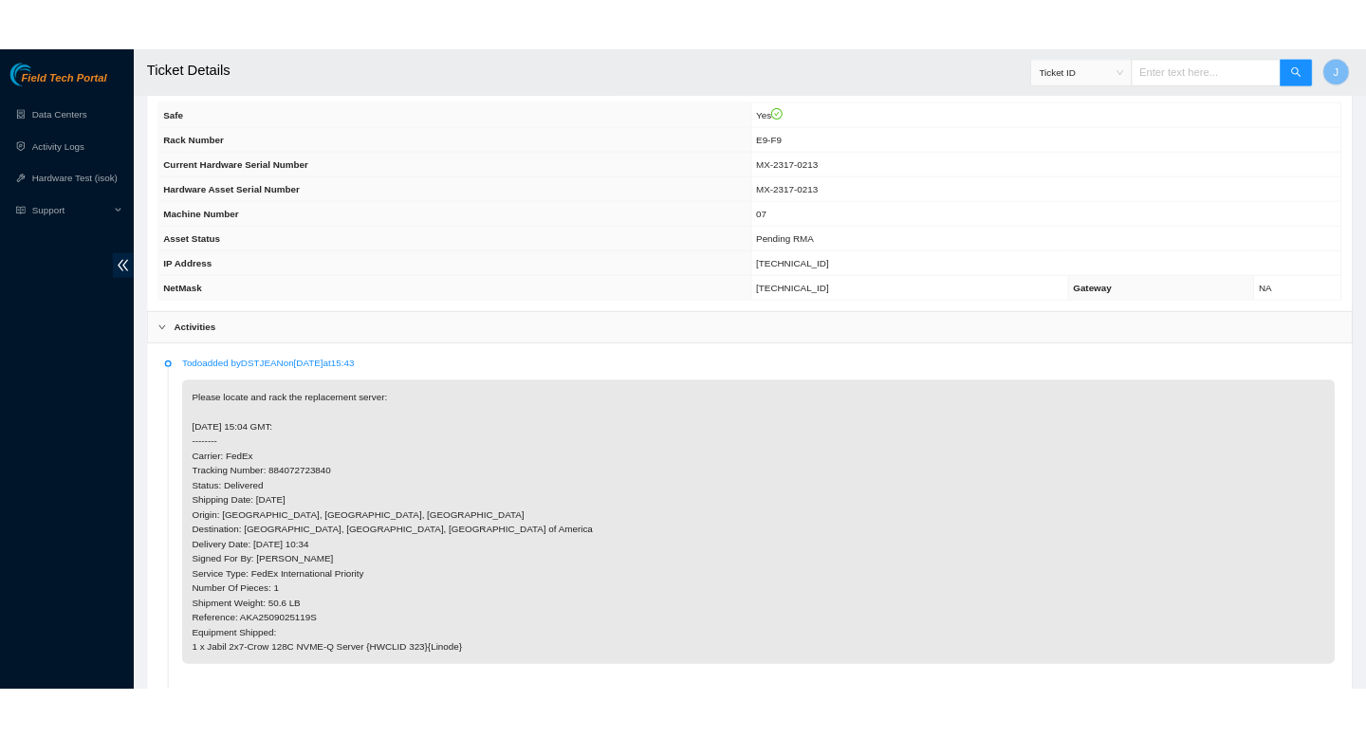
scroll to position [602, 0]
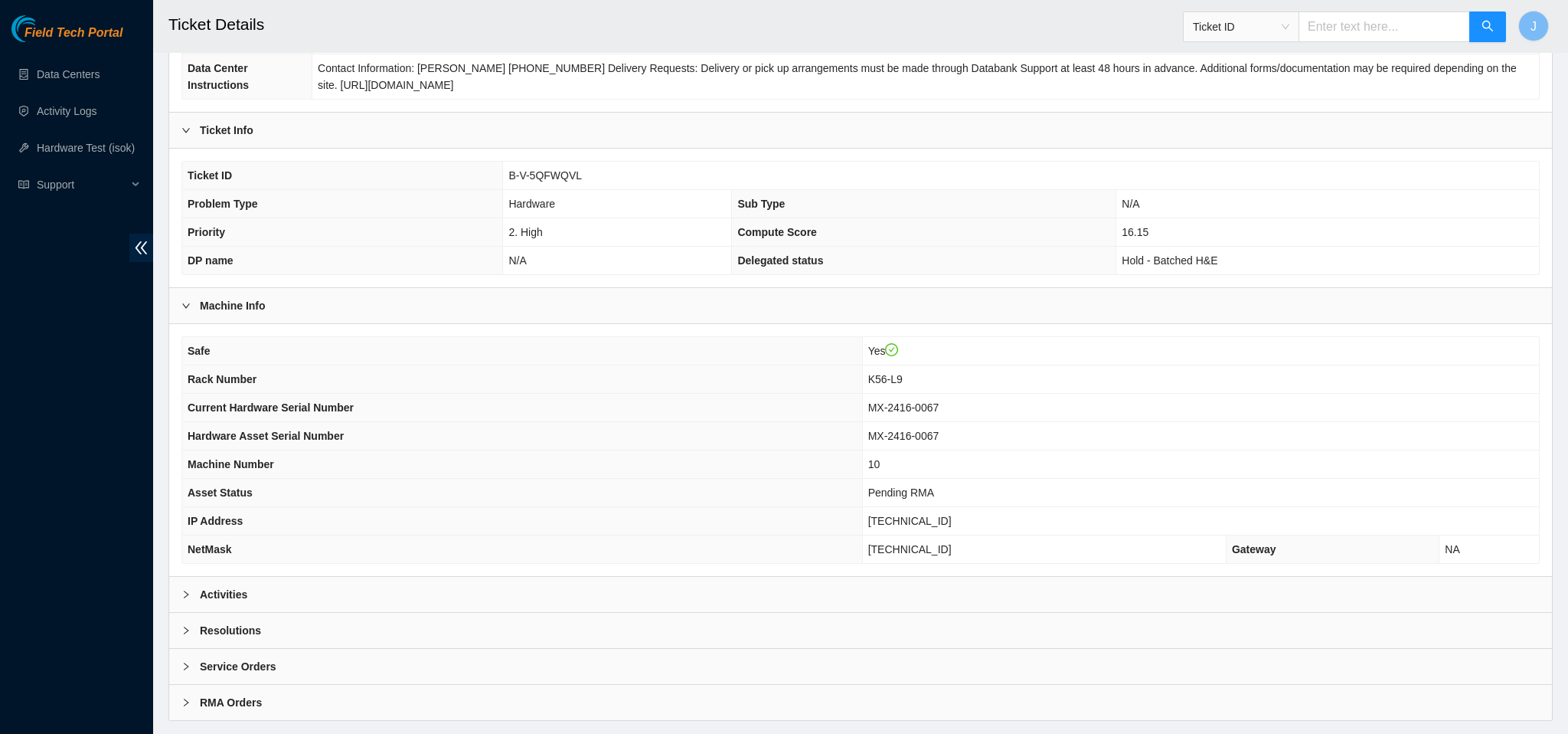
scroll to position [238, 0]
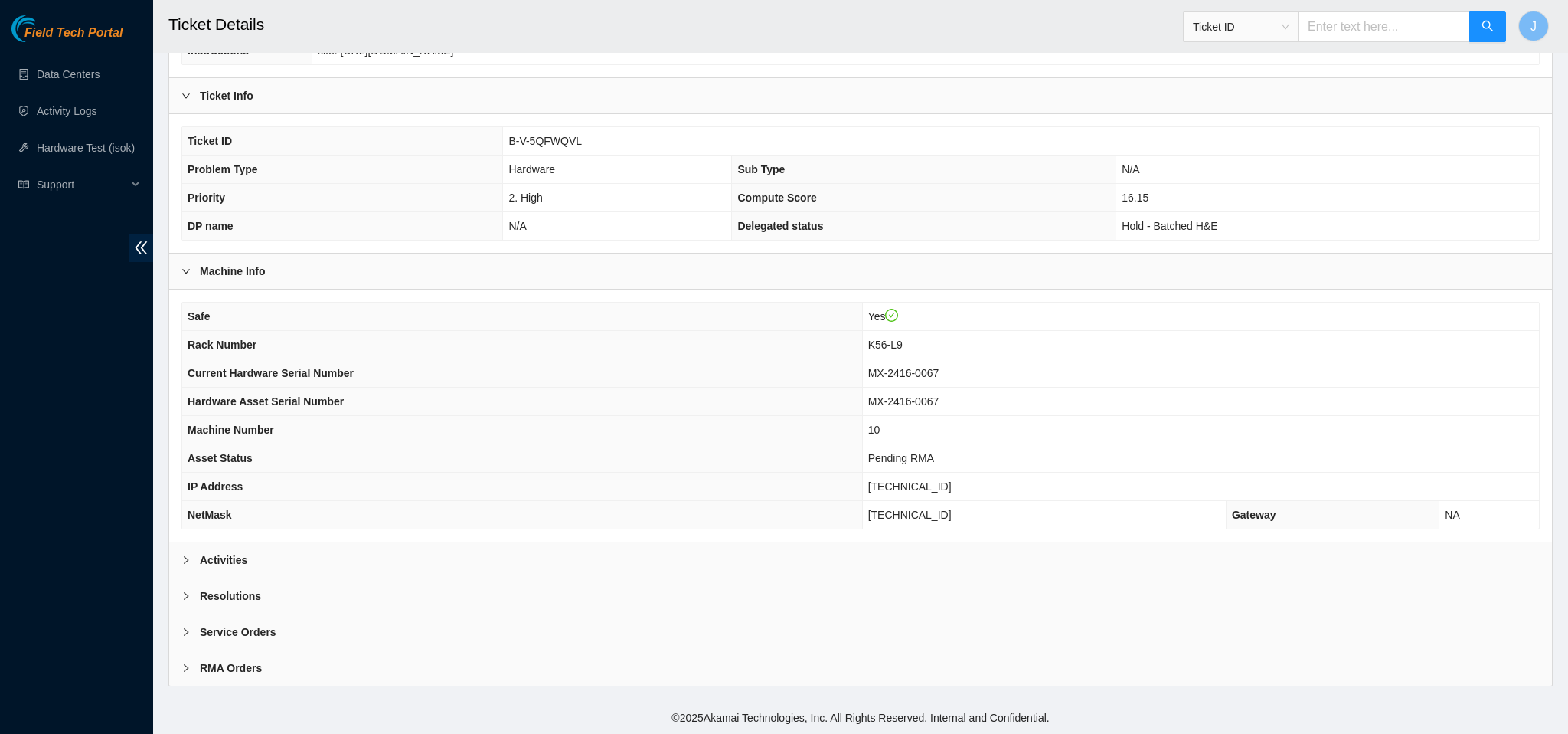
click at [529, 554] on div "Activities" at bounding box center [861, 560] width 1383 height 36
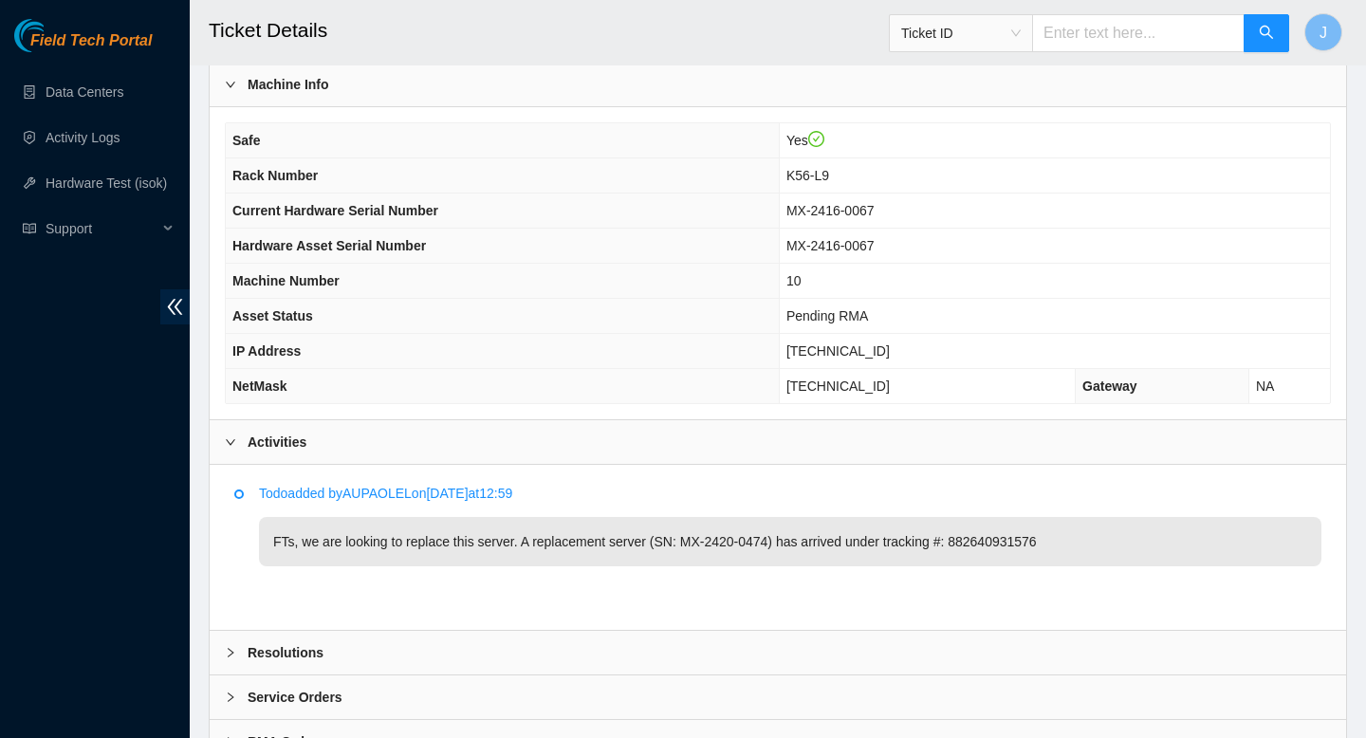
scroll to position [571, 0]
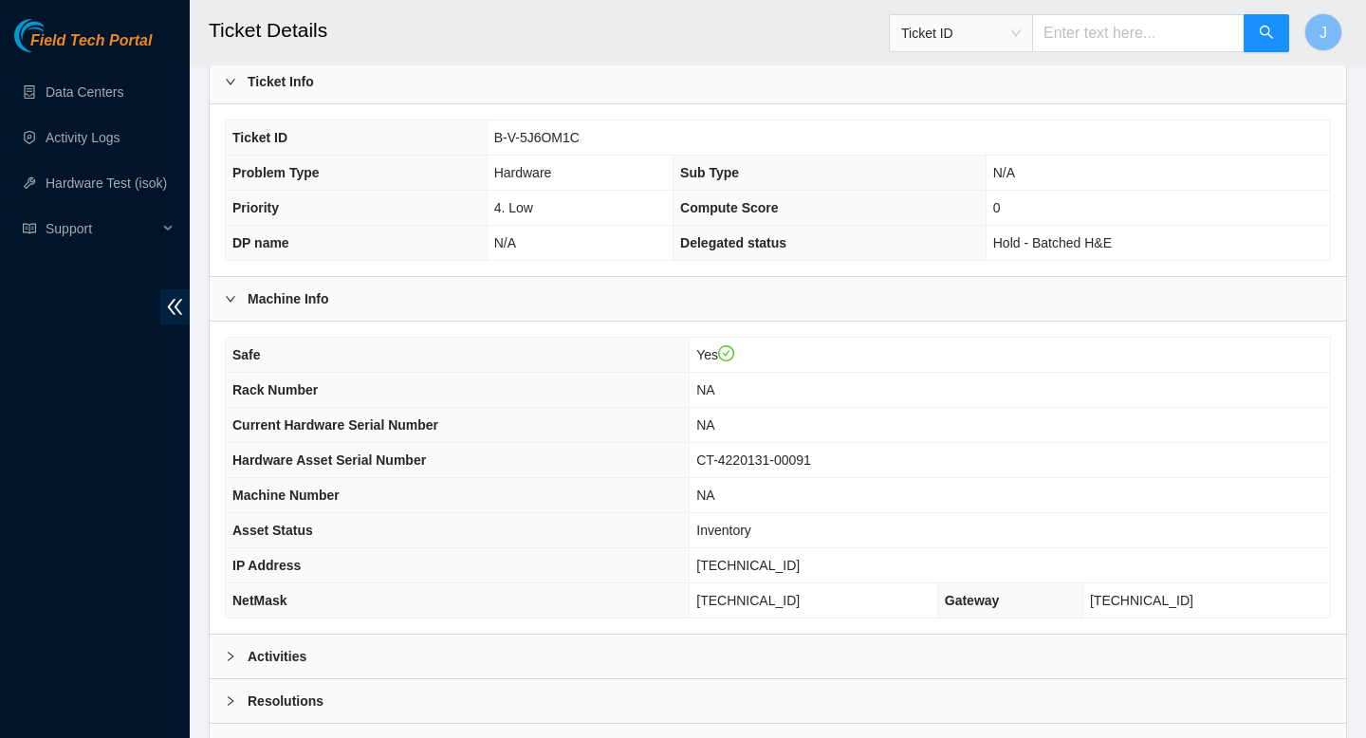
scroll to position [487, 0]
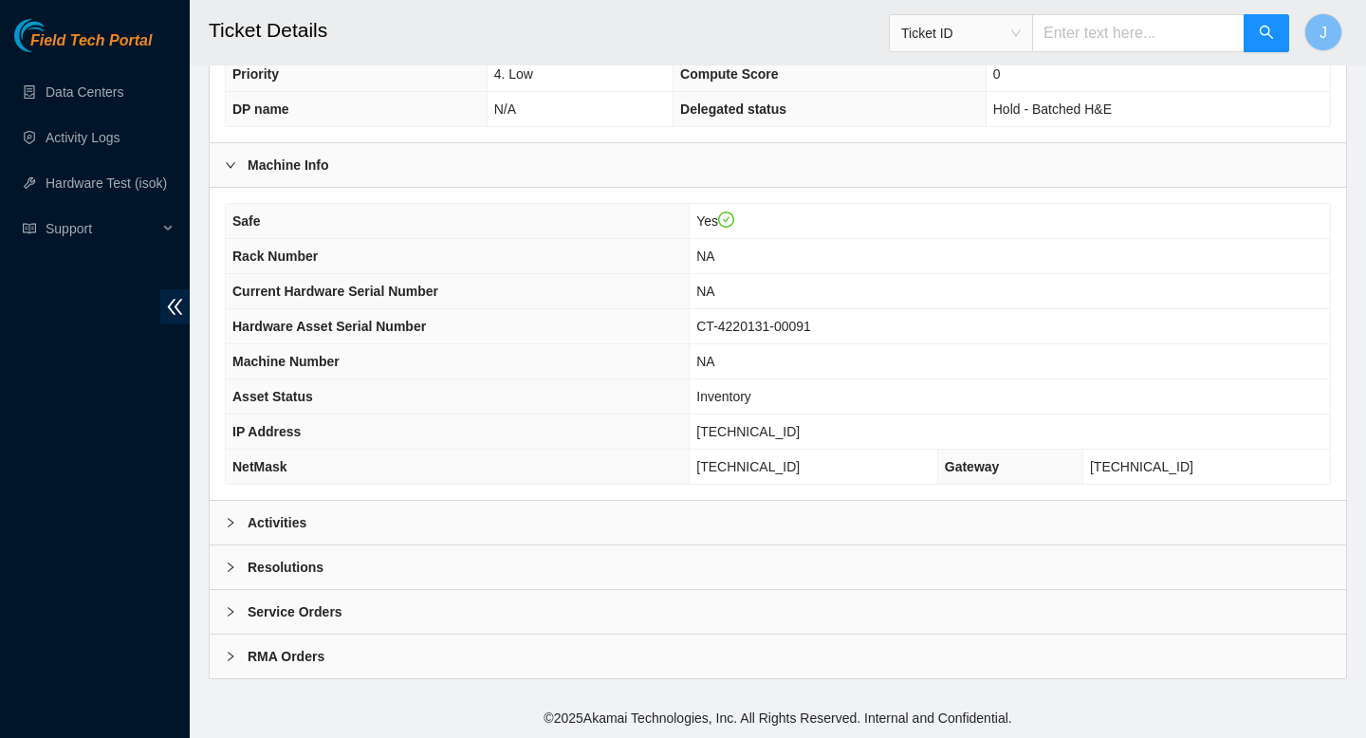
click at [584, 513] on div "Activities" at bounding box center [778, 523] width 1136 height 44
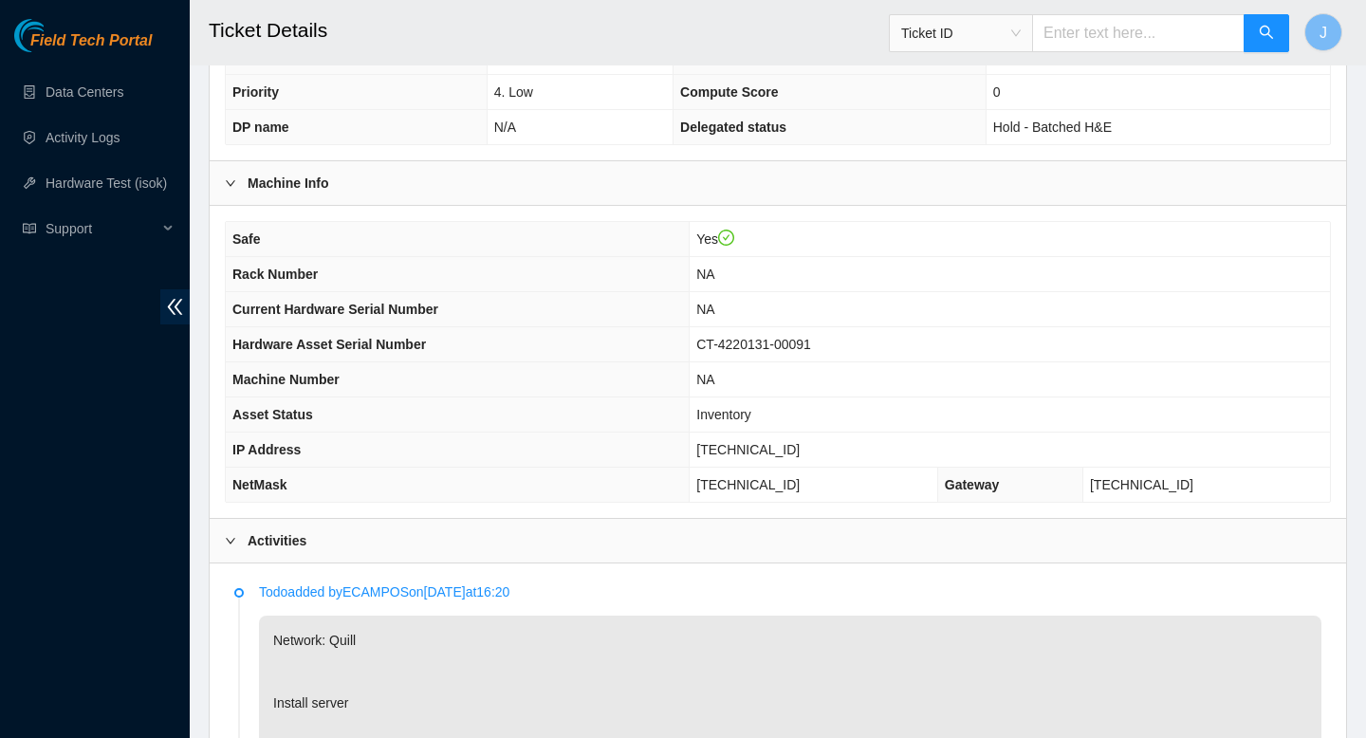
scroll to position [0, 0]
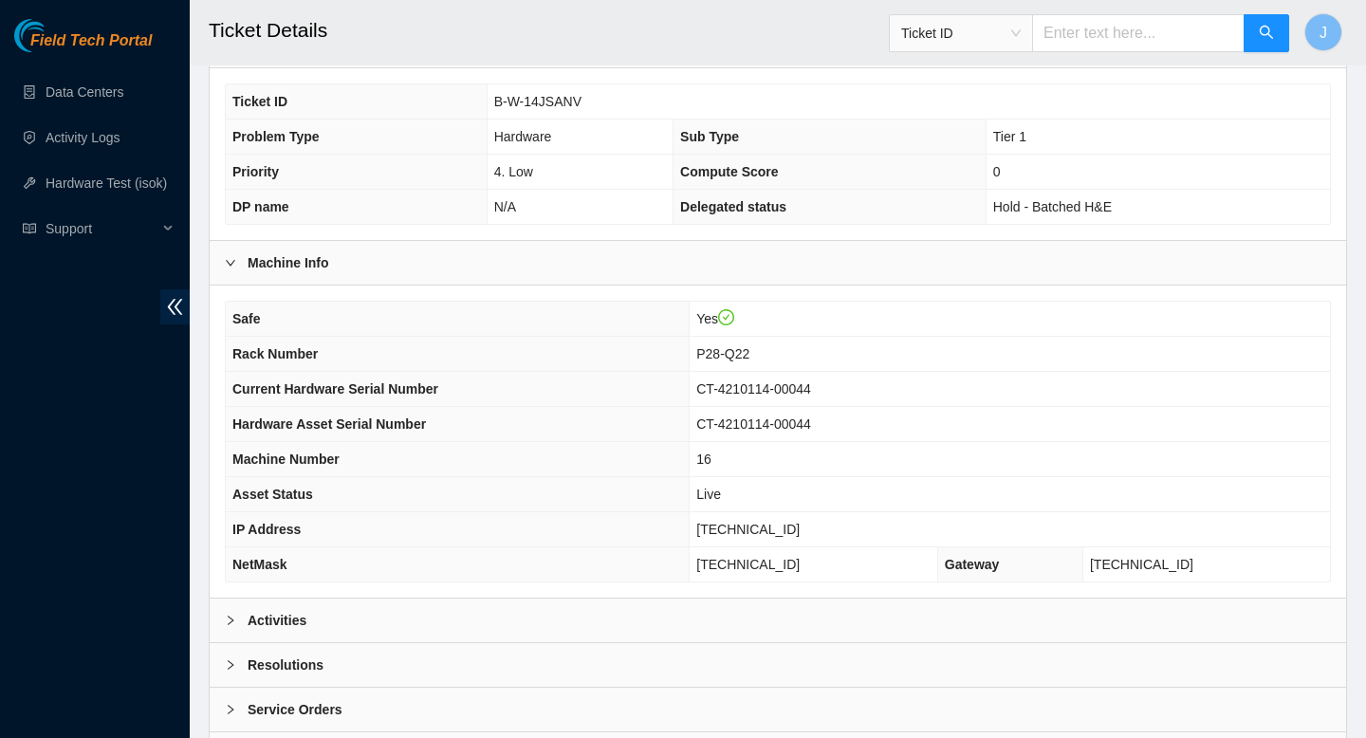
scroll to position [487, 0]
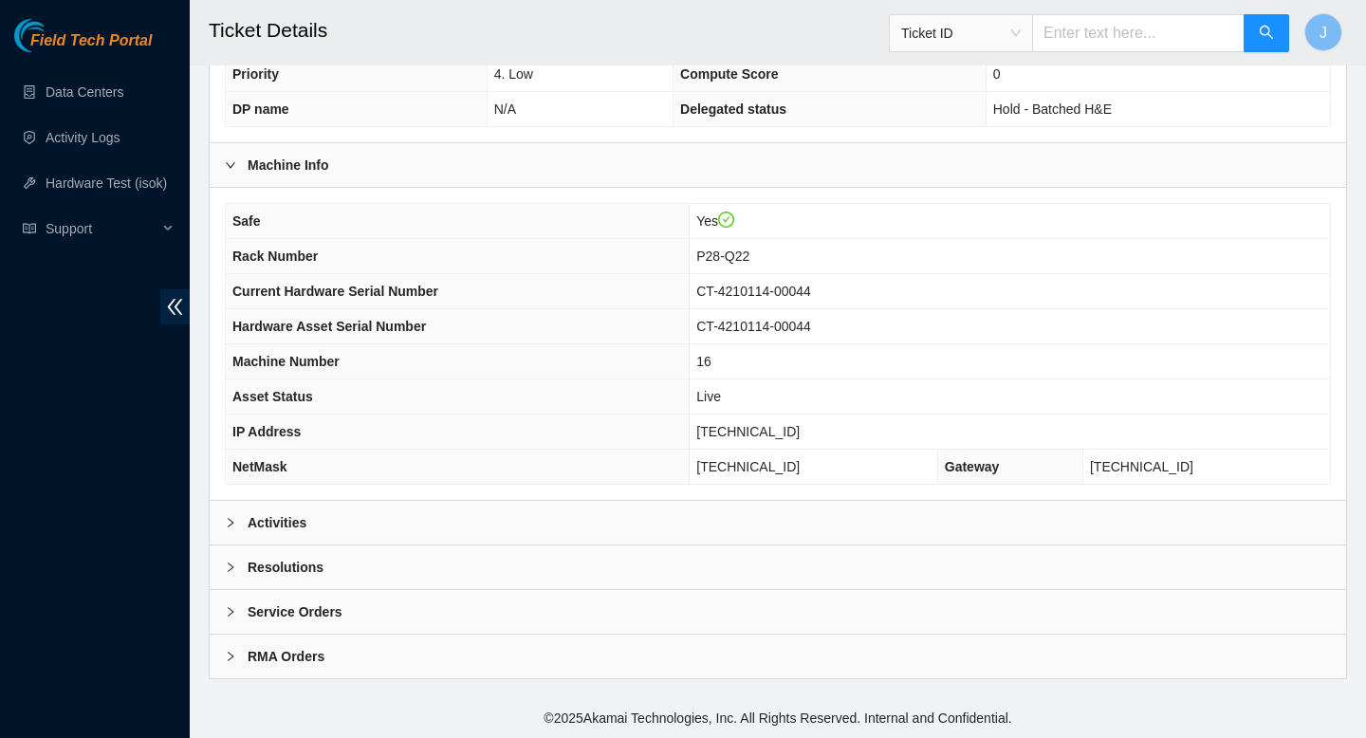
click at [511, 510] on div "Activities" at bounding box center [778, 523] width 1136 height 44
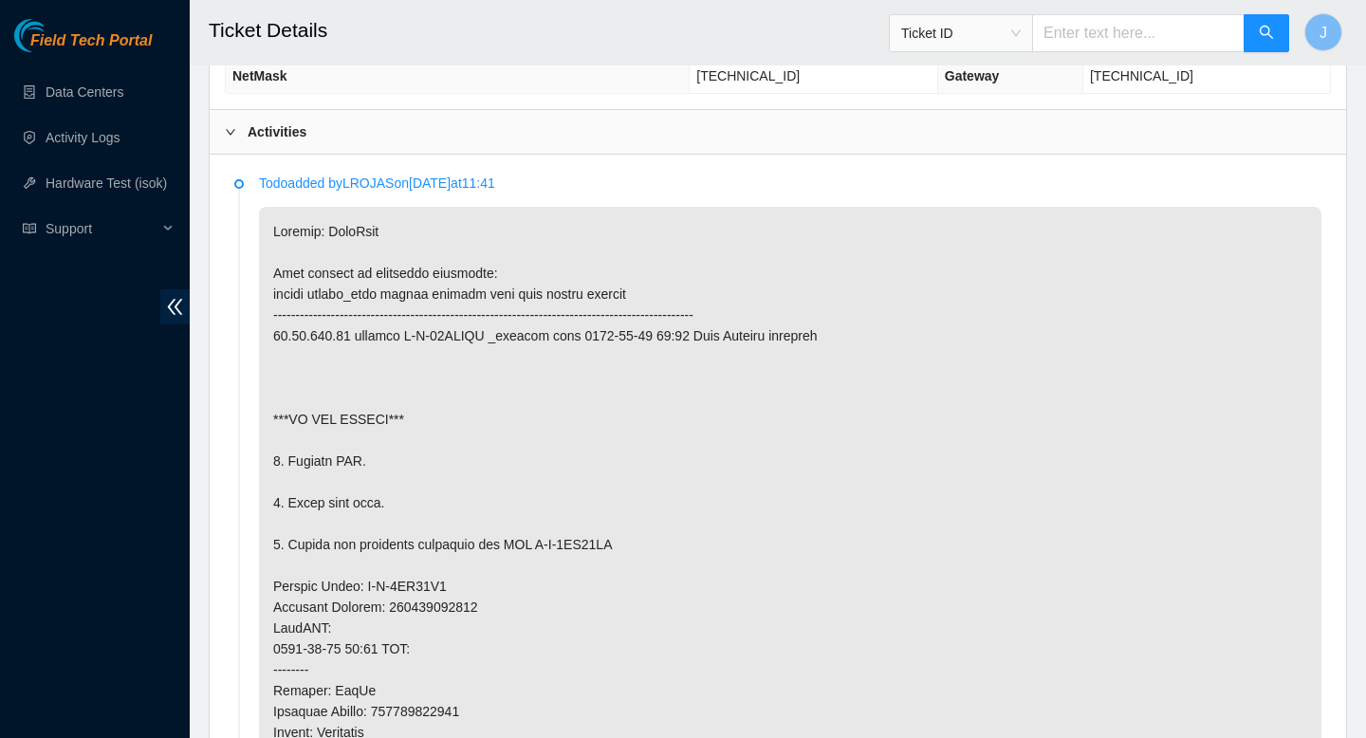
scroll to position [861, 0]
